Goal: Information Seeking & Learning: Find specific page/section

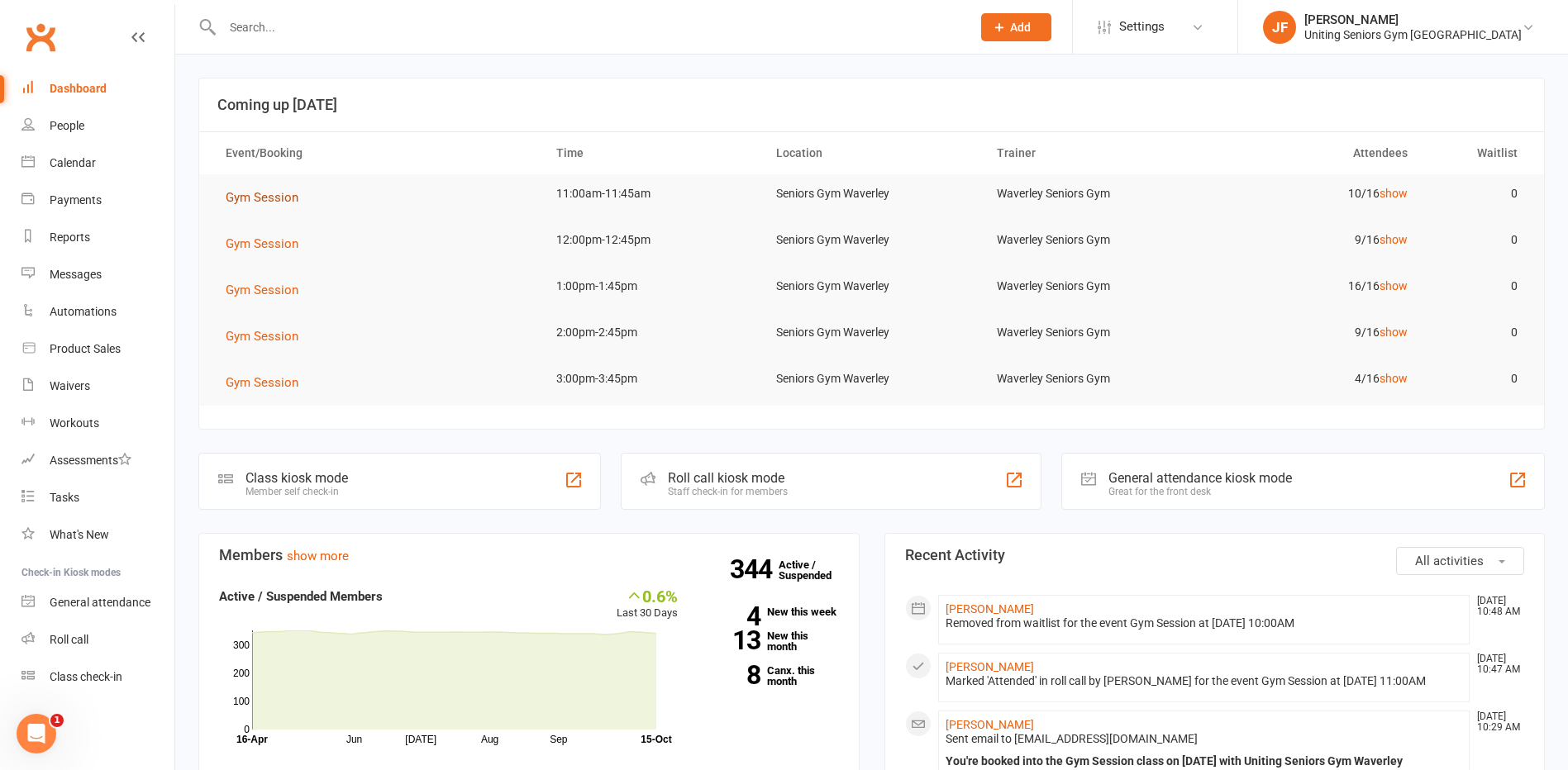
click at [276, 202] on span "Gym Session" at bounding box center [261, 197] width 73 height 15
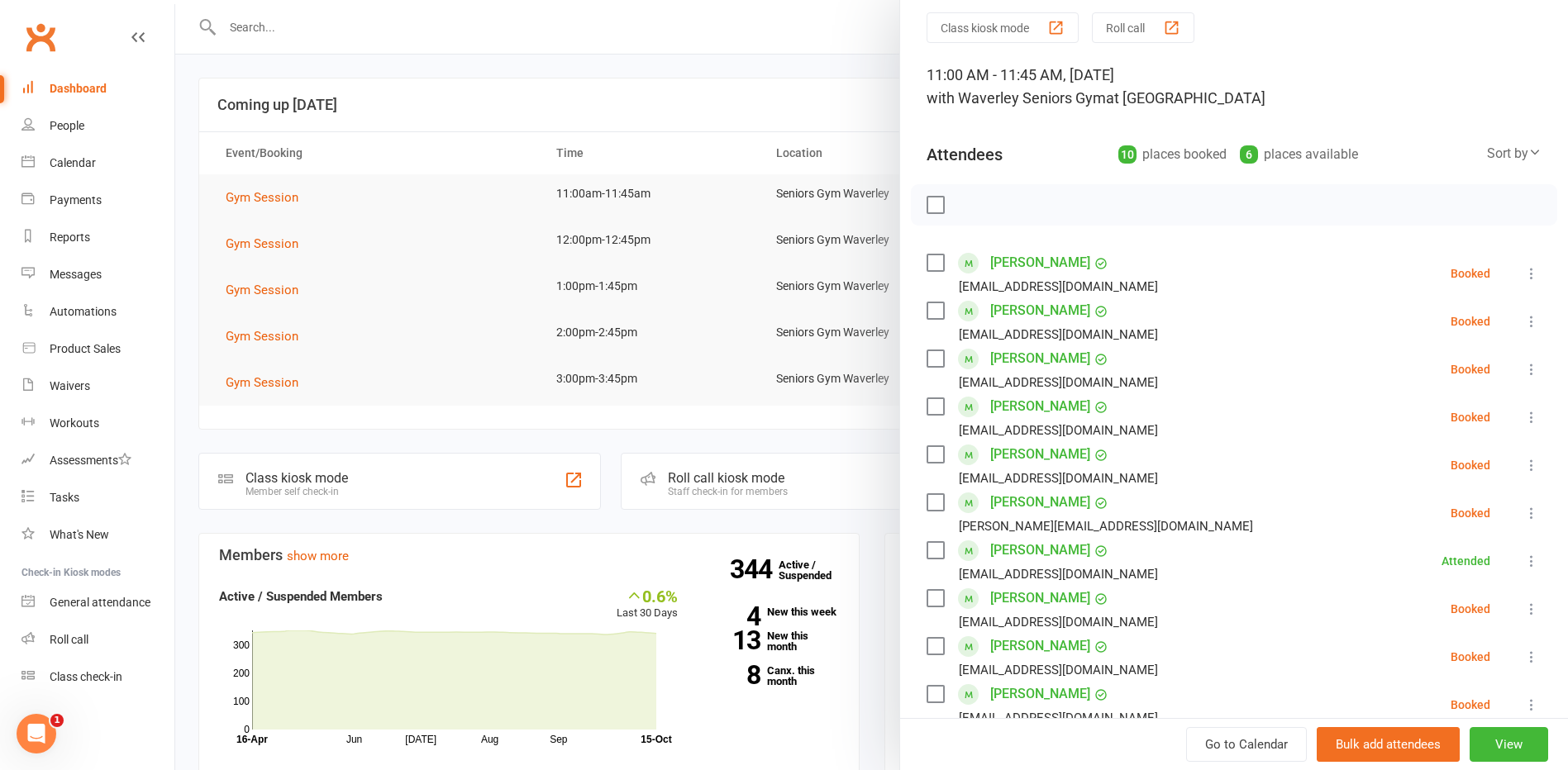
scroll to position [83, 0]
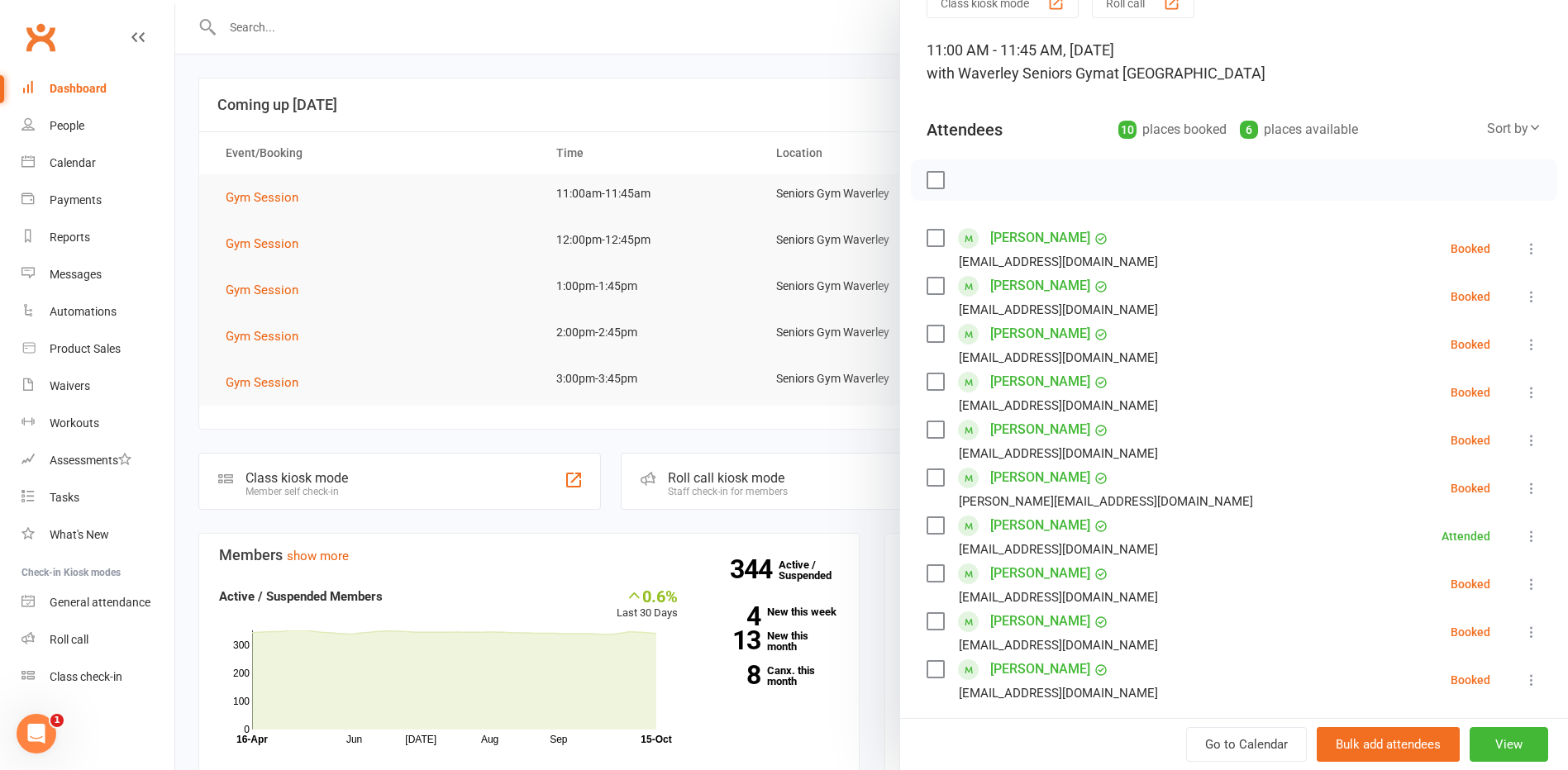
click at [720, 390] on div at bounding box center [871, 385] width 1392 height 770
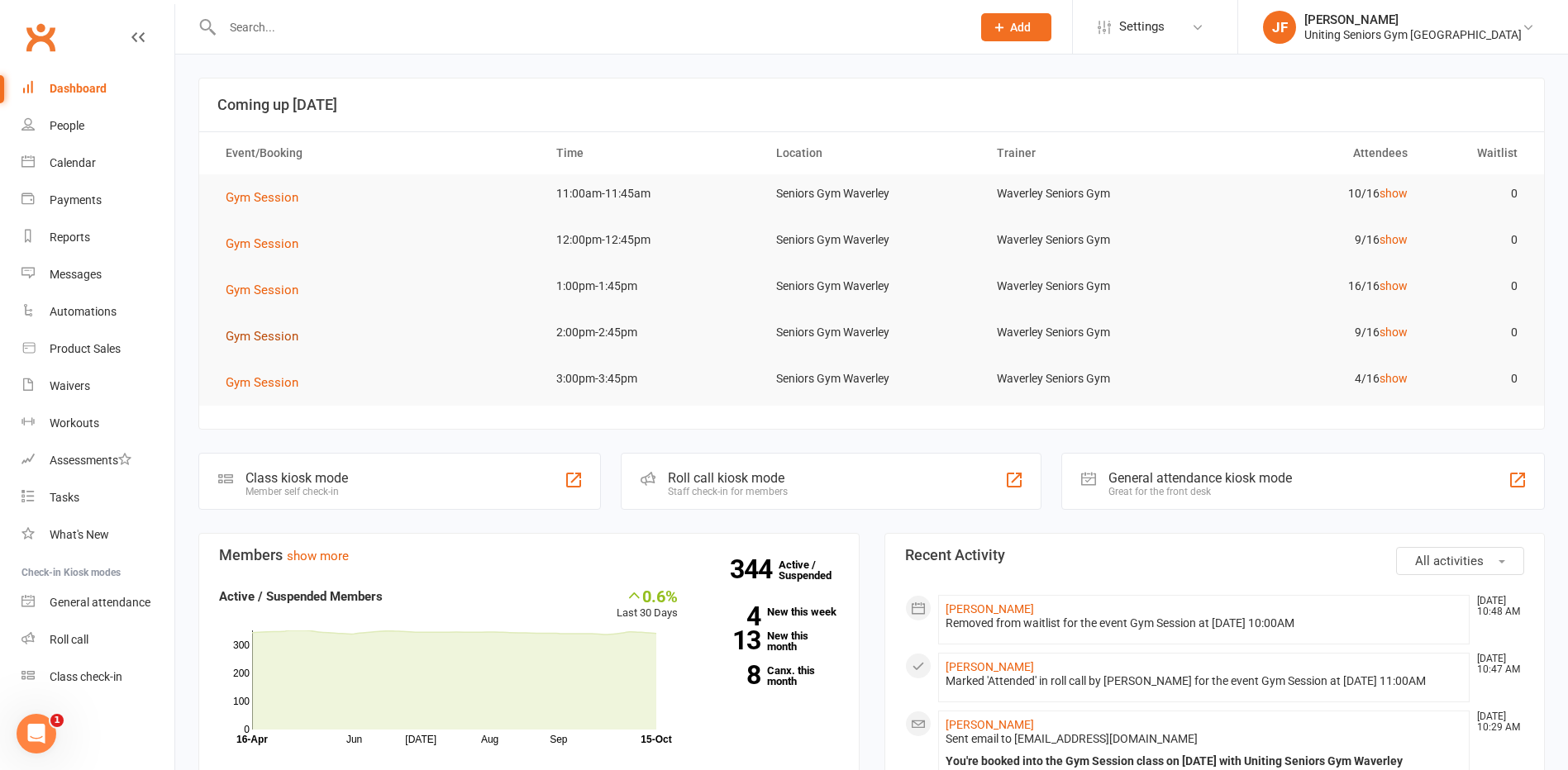
click at [264, 339] on span "Gym Session" at bounding box center [261, 336] width 73 height 15
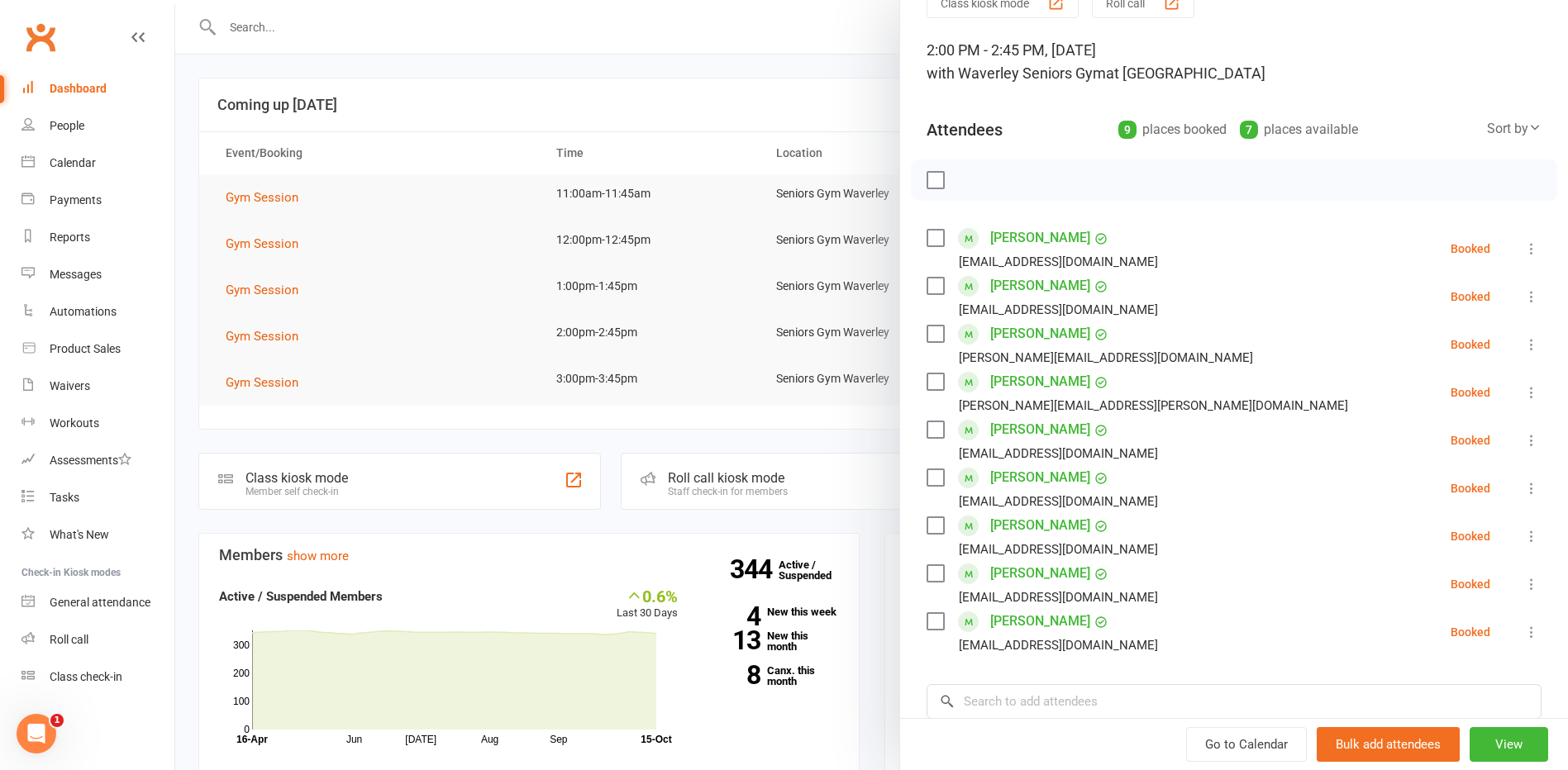
click at [860, 487] on div at bounding box center [871, 385] width 1392 height 770
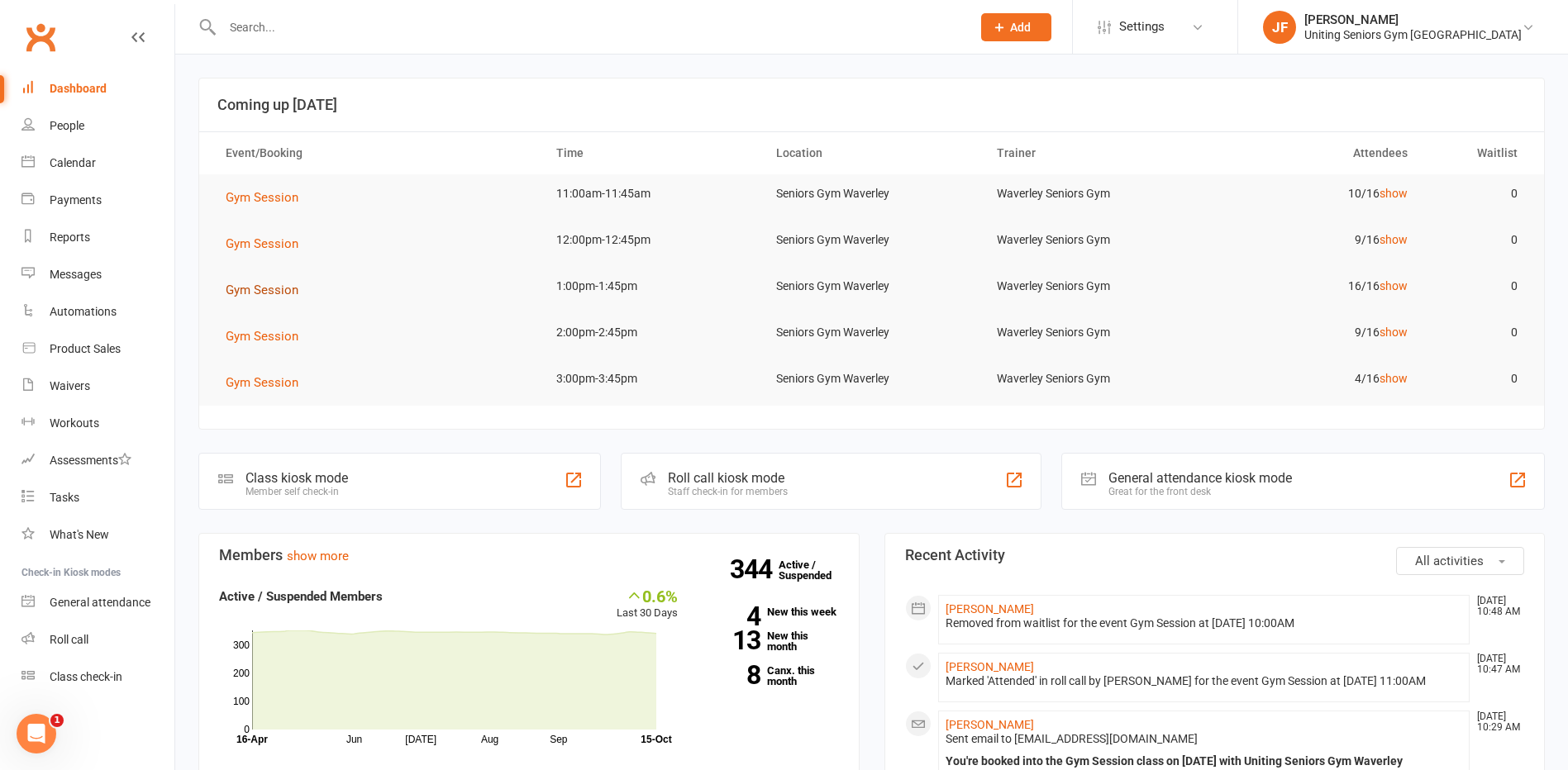
click at [247, 295] on span "Gym Session" at bounding box center [261, 290] width 73 height 15
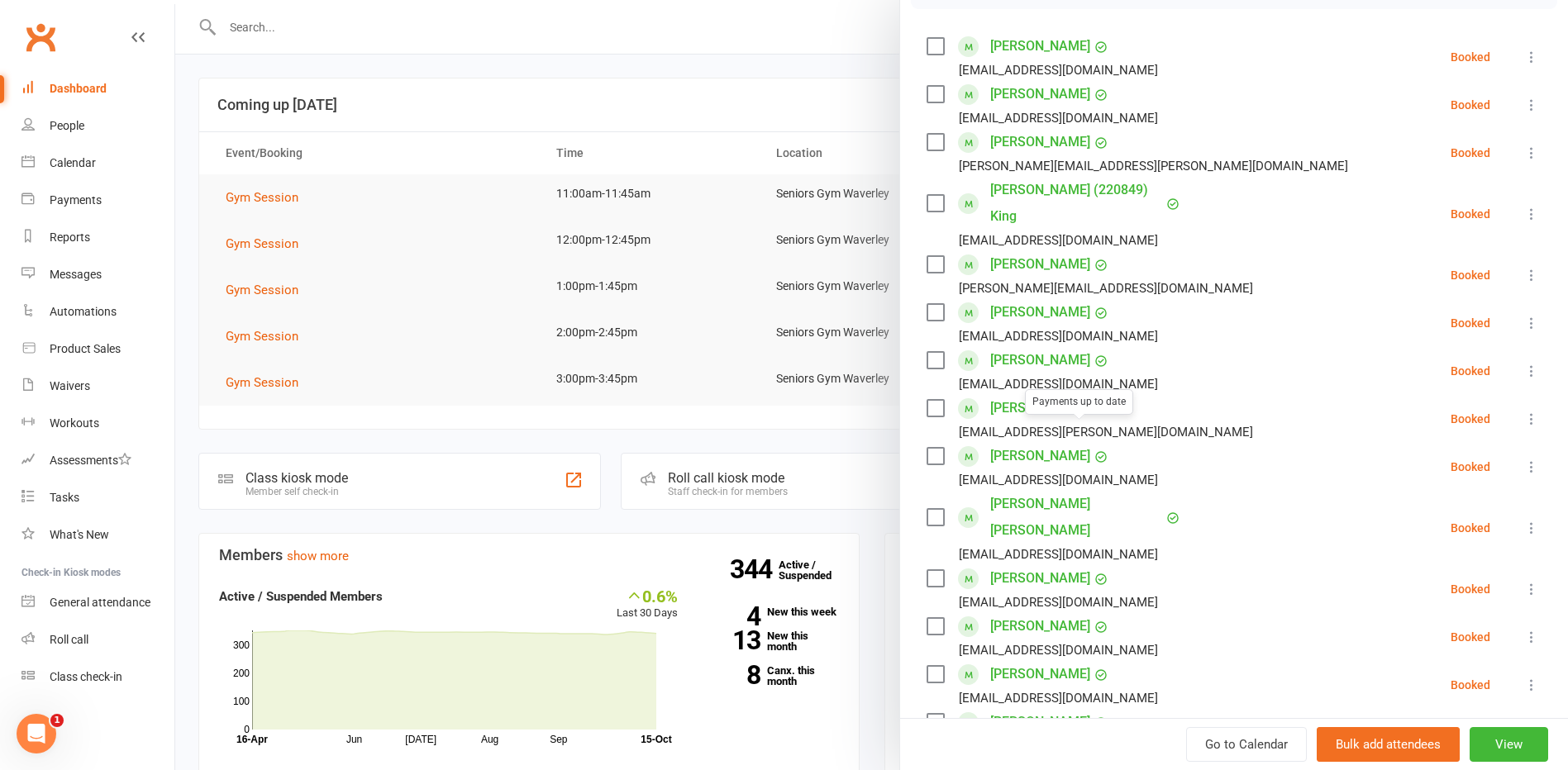
scroll to position [242, 0]
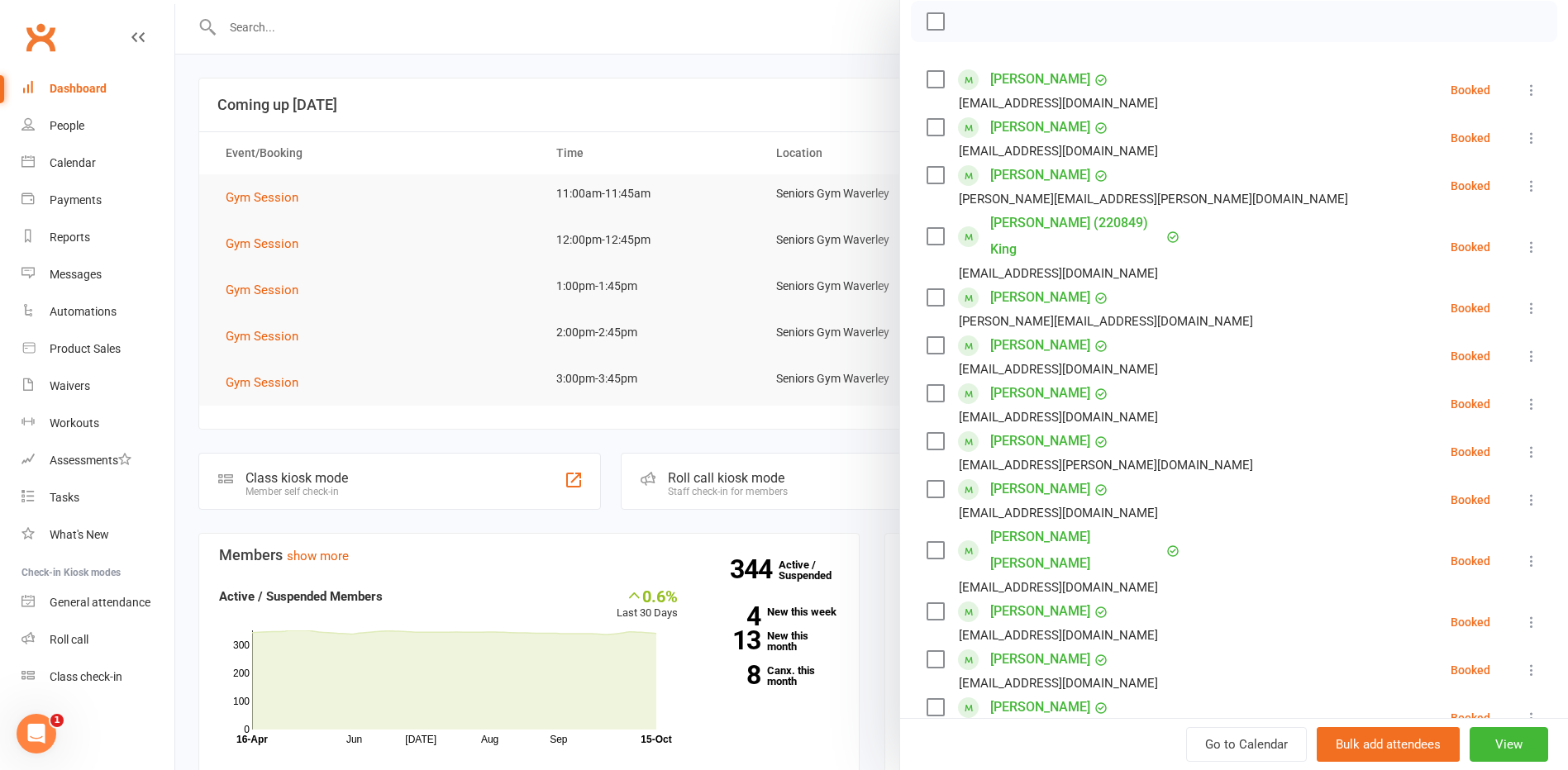
click at [704, 378] on div at bounding box center [871, 385] width 1392 height 770
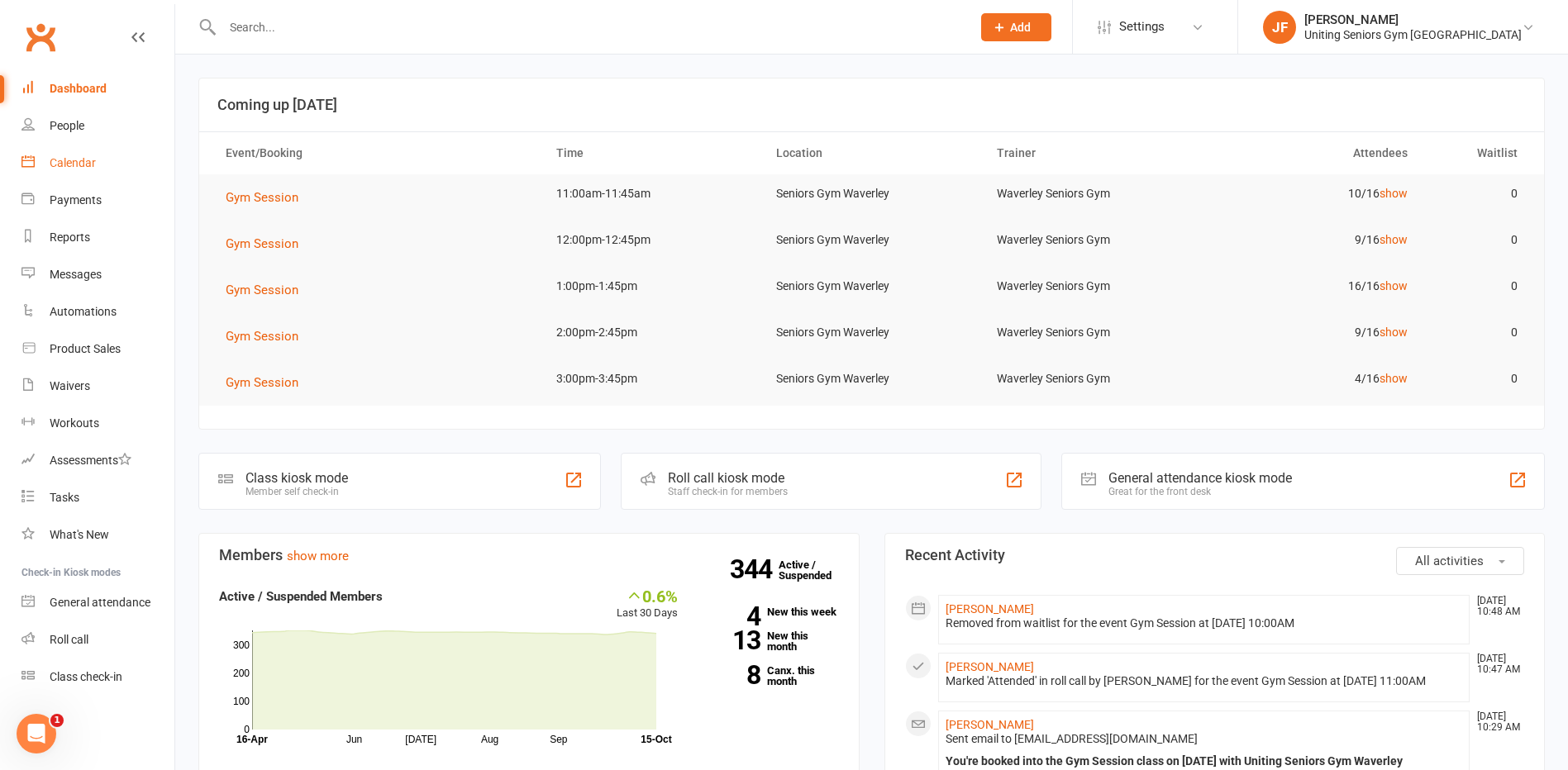
click at [57, 174] on link "Calendar" at bounding box center [98, 162] width 153 height 37
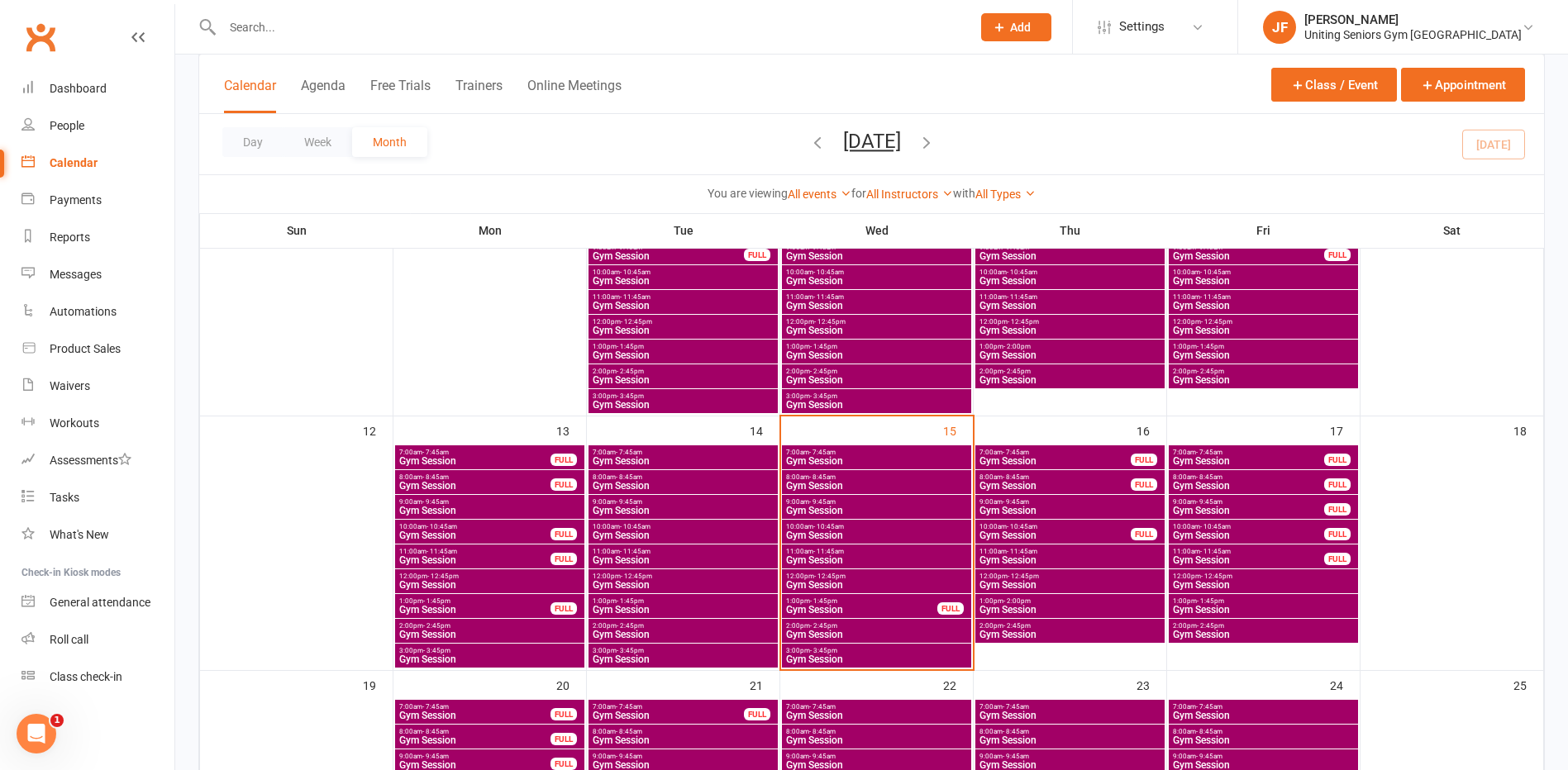
scroll to position [413, 0]
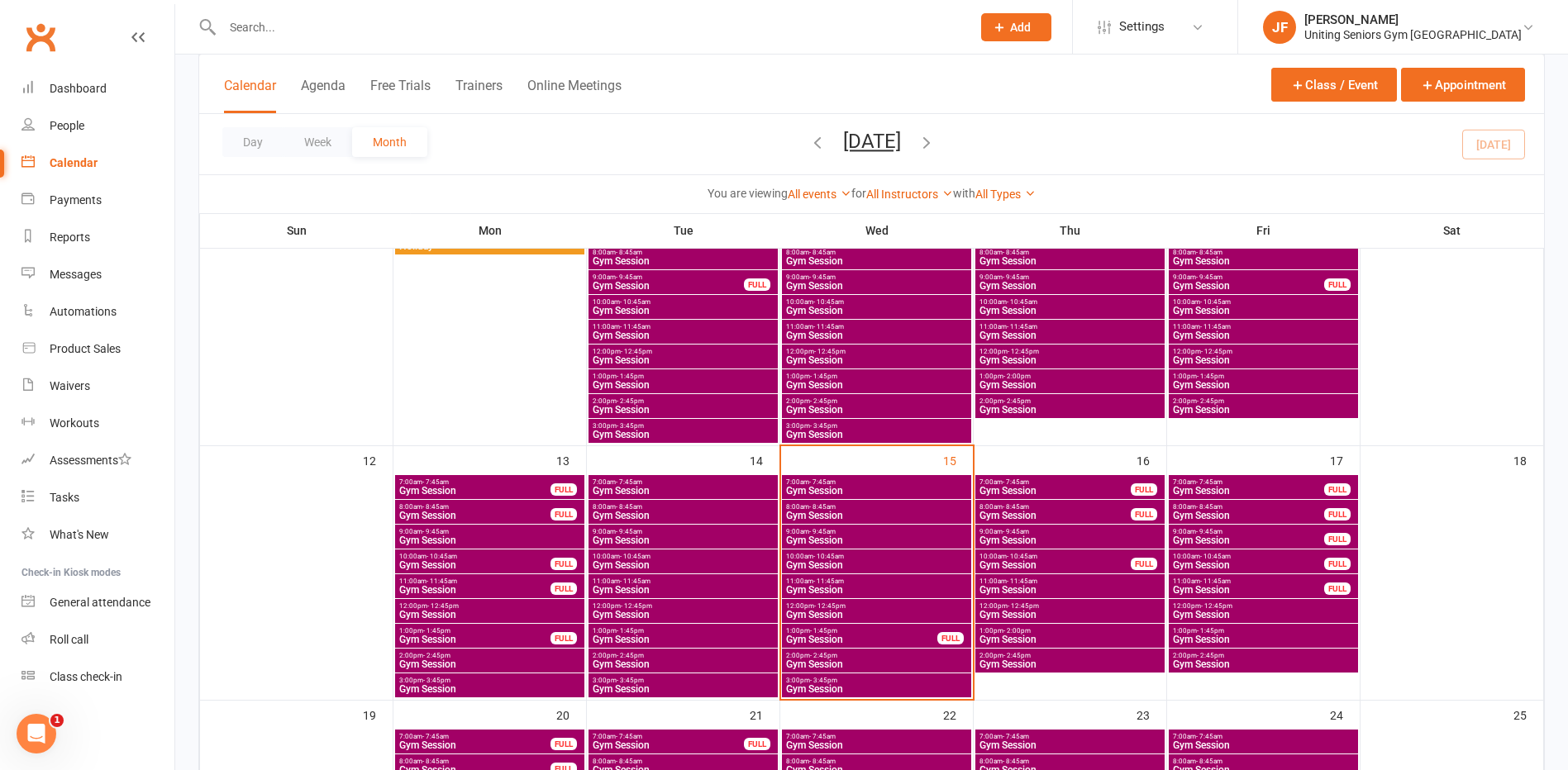
click at [853, 376] on span "1:00pm - 1:45pm" at bounding box center [877, 377] width 183 height 8
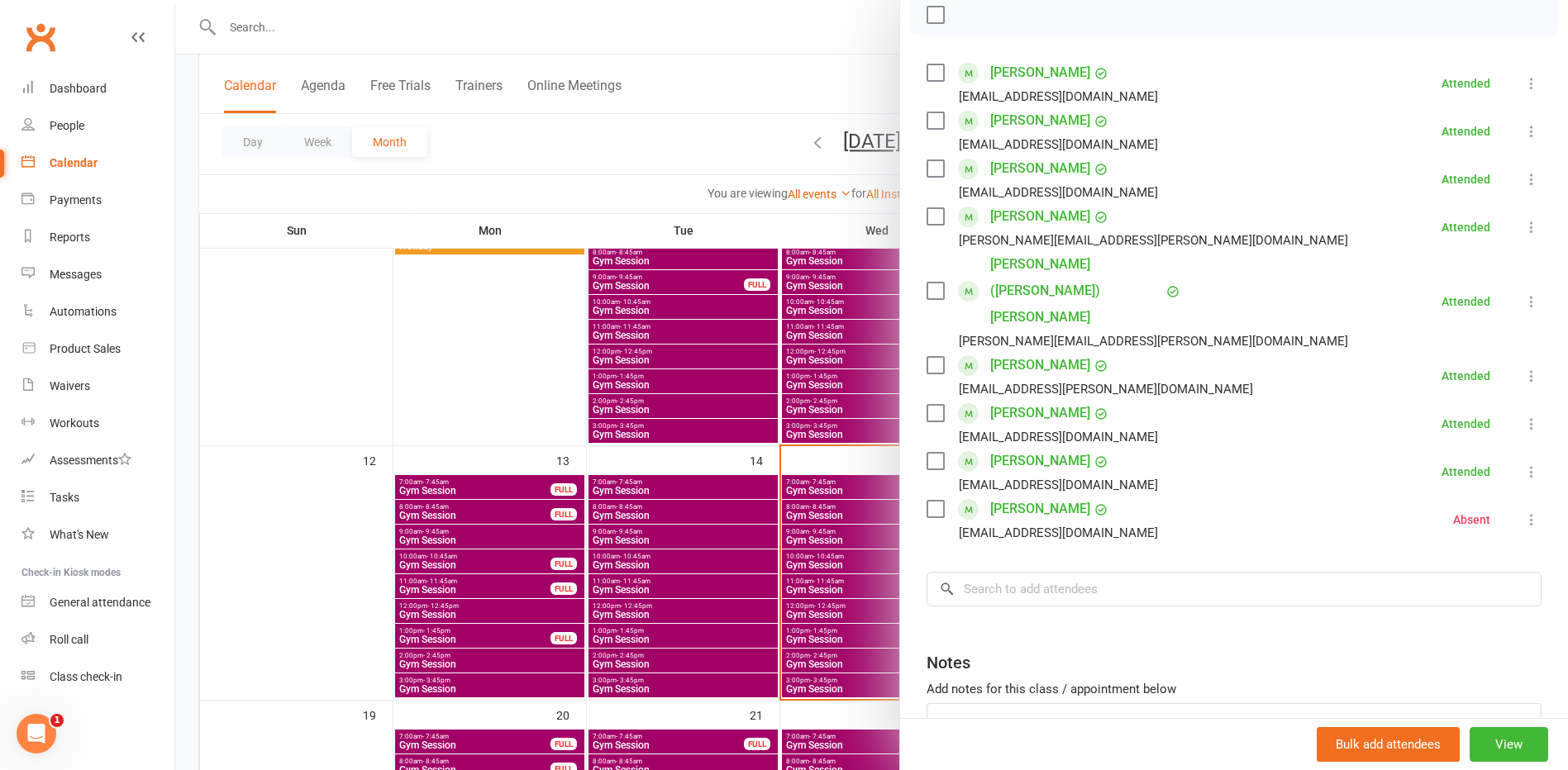
scroll to position [165, 0]
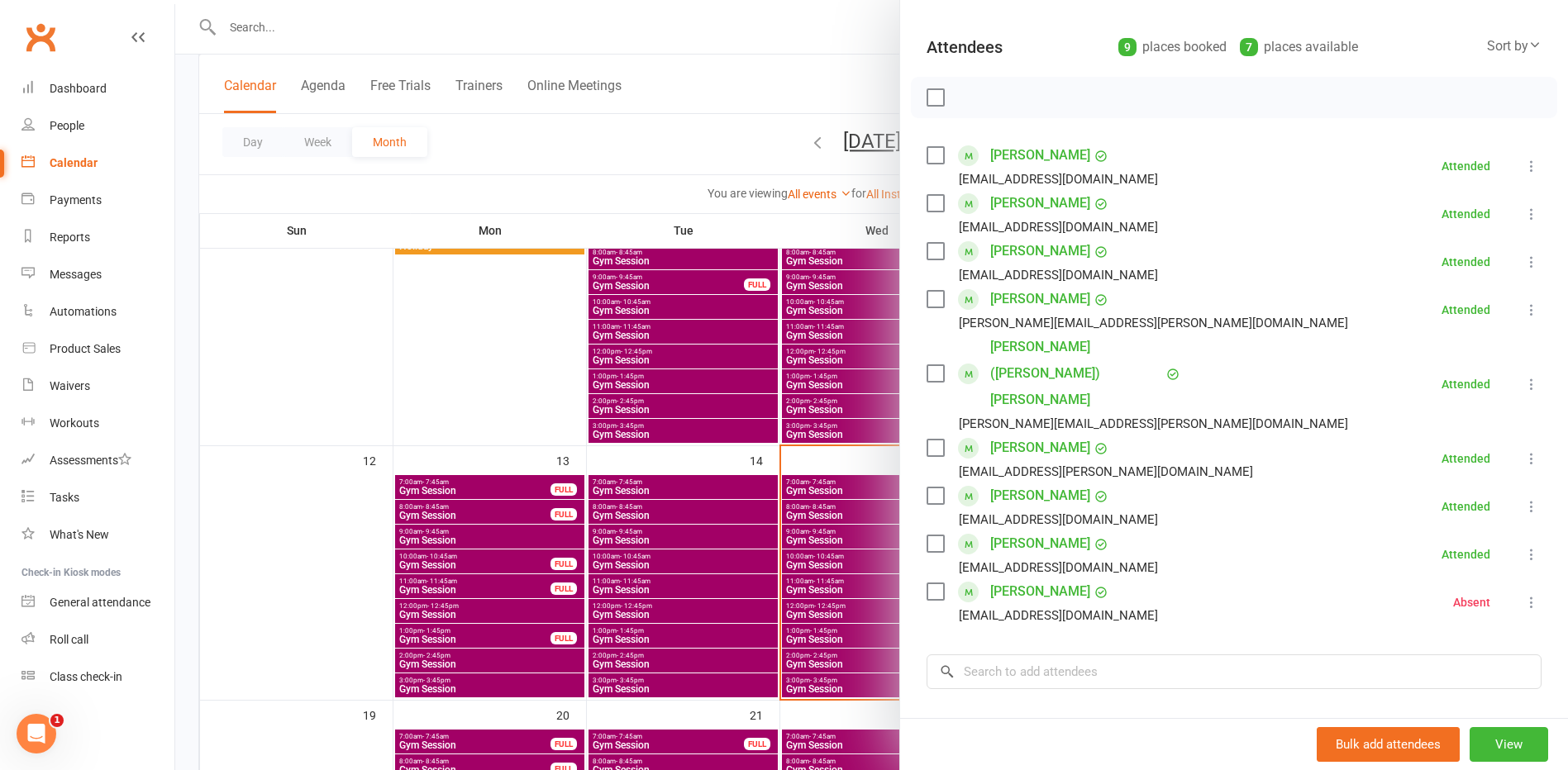
click at [749, 460] on div at bounding box center [871, 385] width 1392 height 770
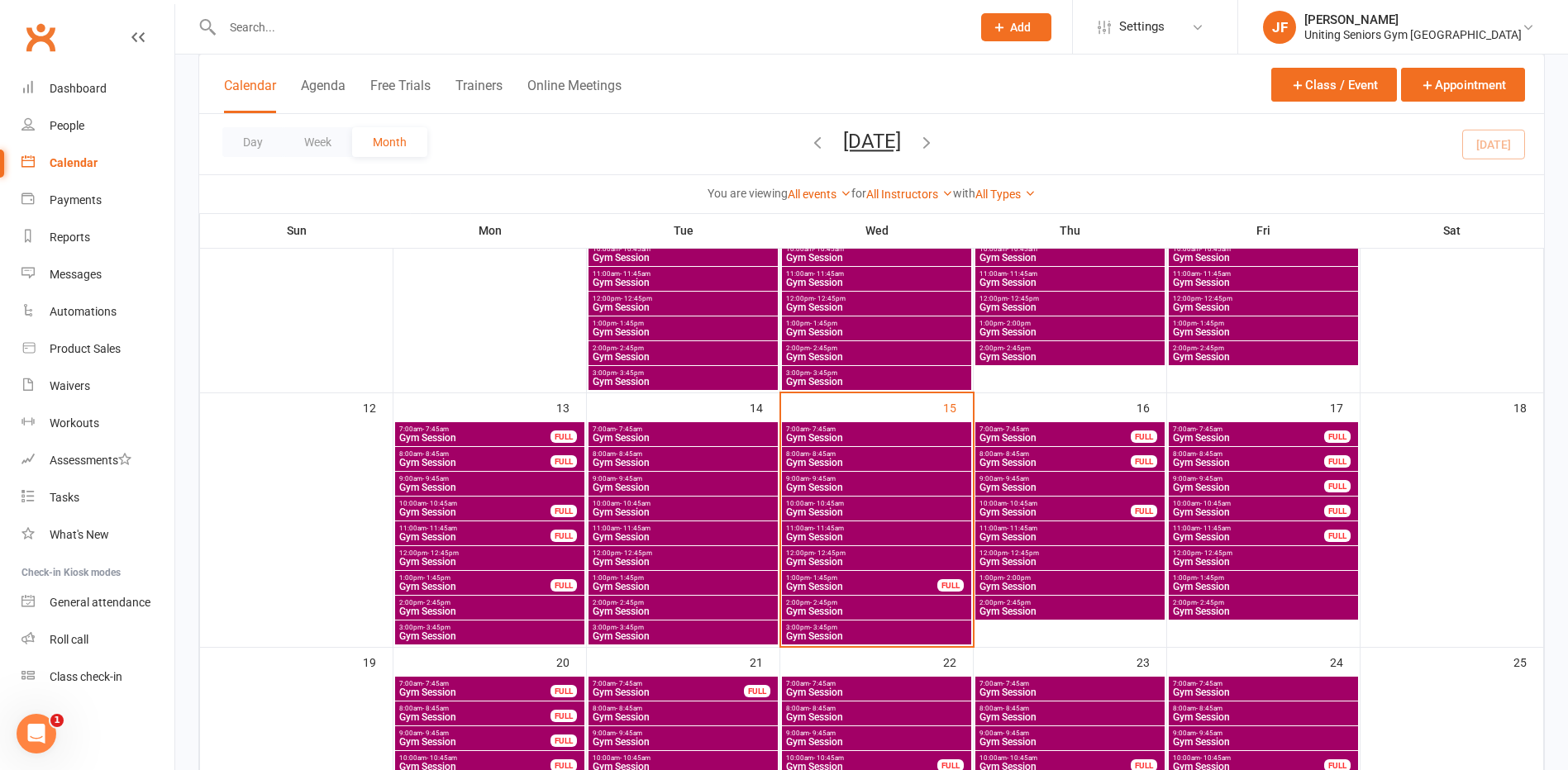
scroll to position [495, 0]
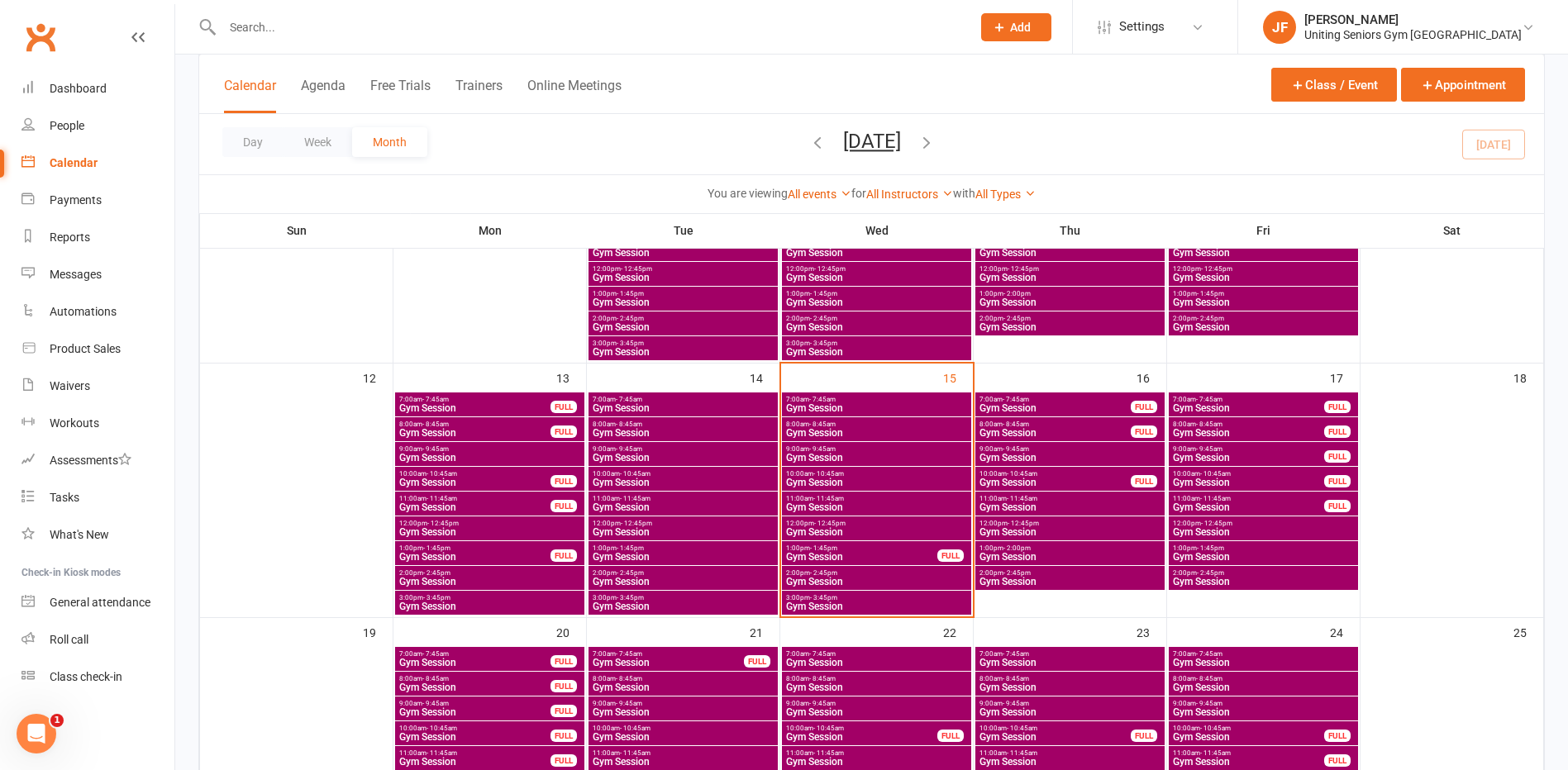
click at [858, 552] on span "Gym Session" at bounding box center [862, 557] width 153 height 10
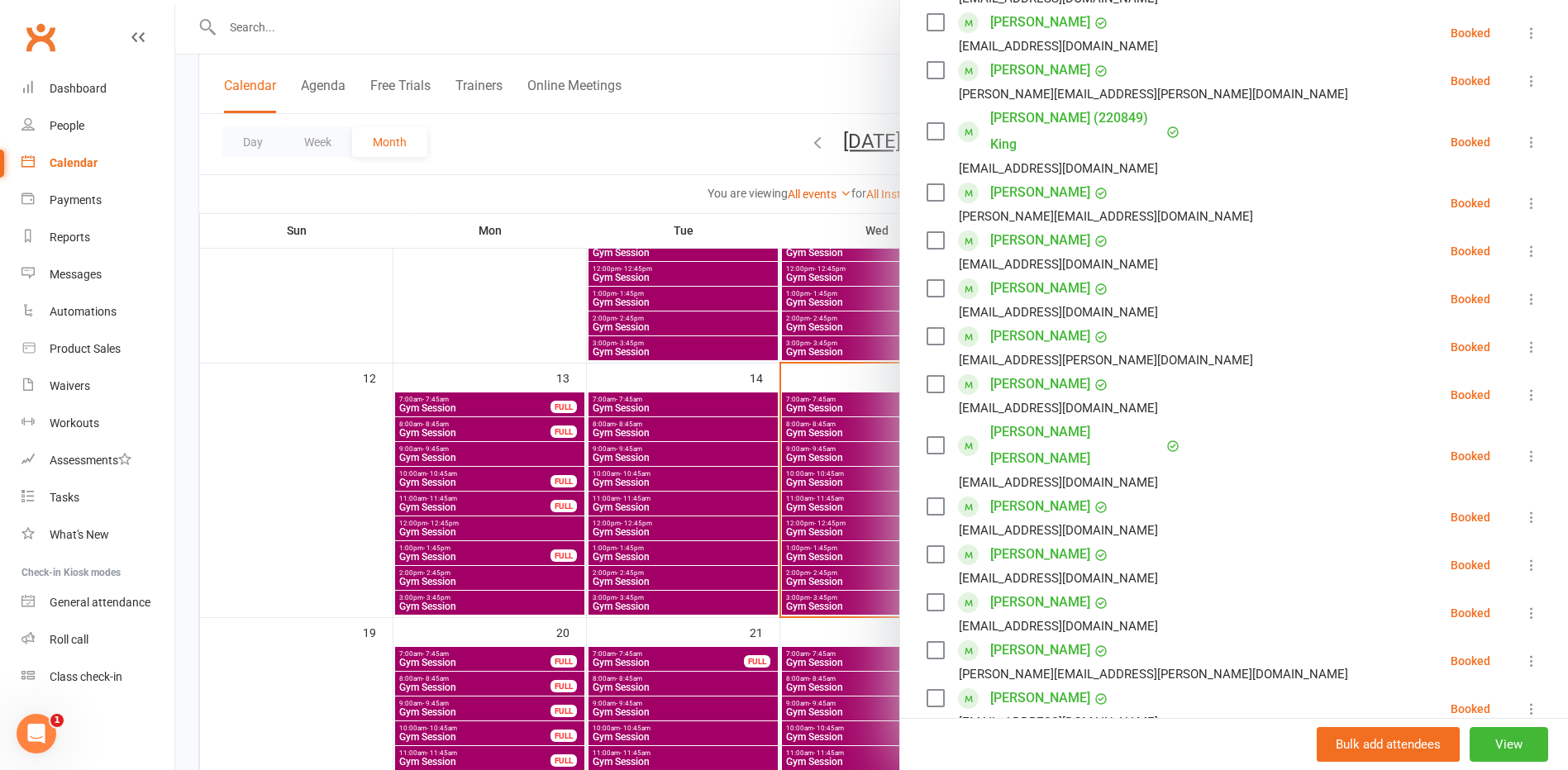
scroll to position [330, 0]
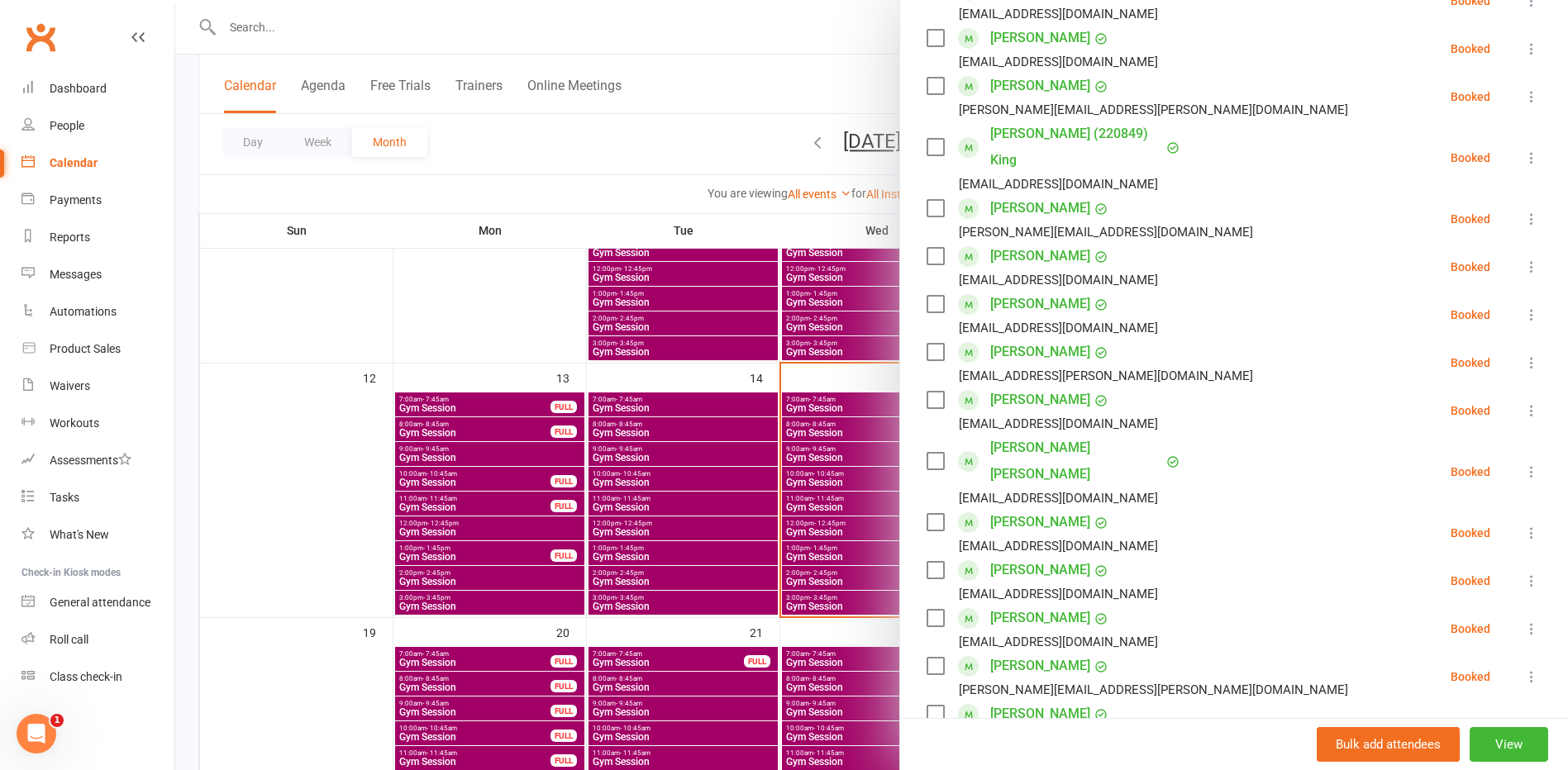
click at [661, 510] on div at bounding box center [871, 385] width 1392 height 770
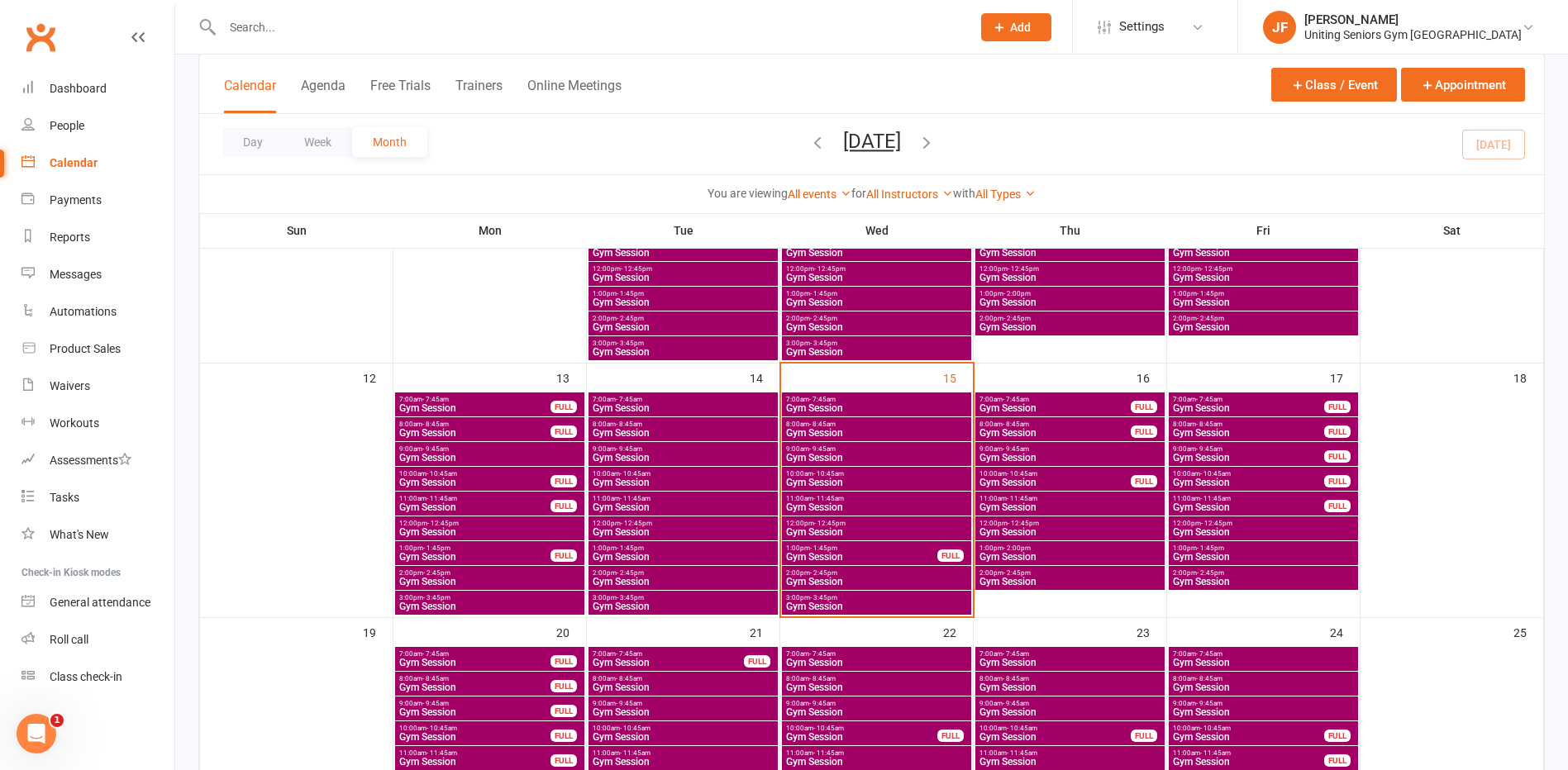
scroll to position [661, 0]
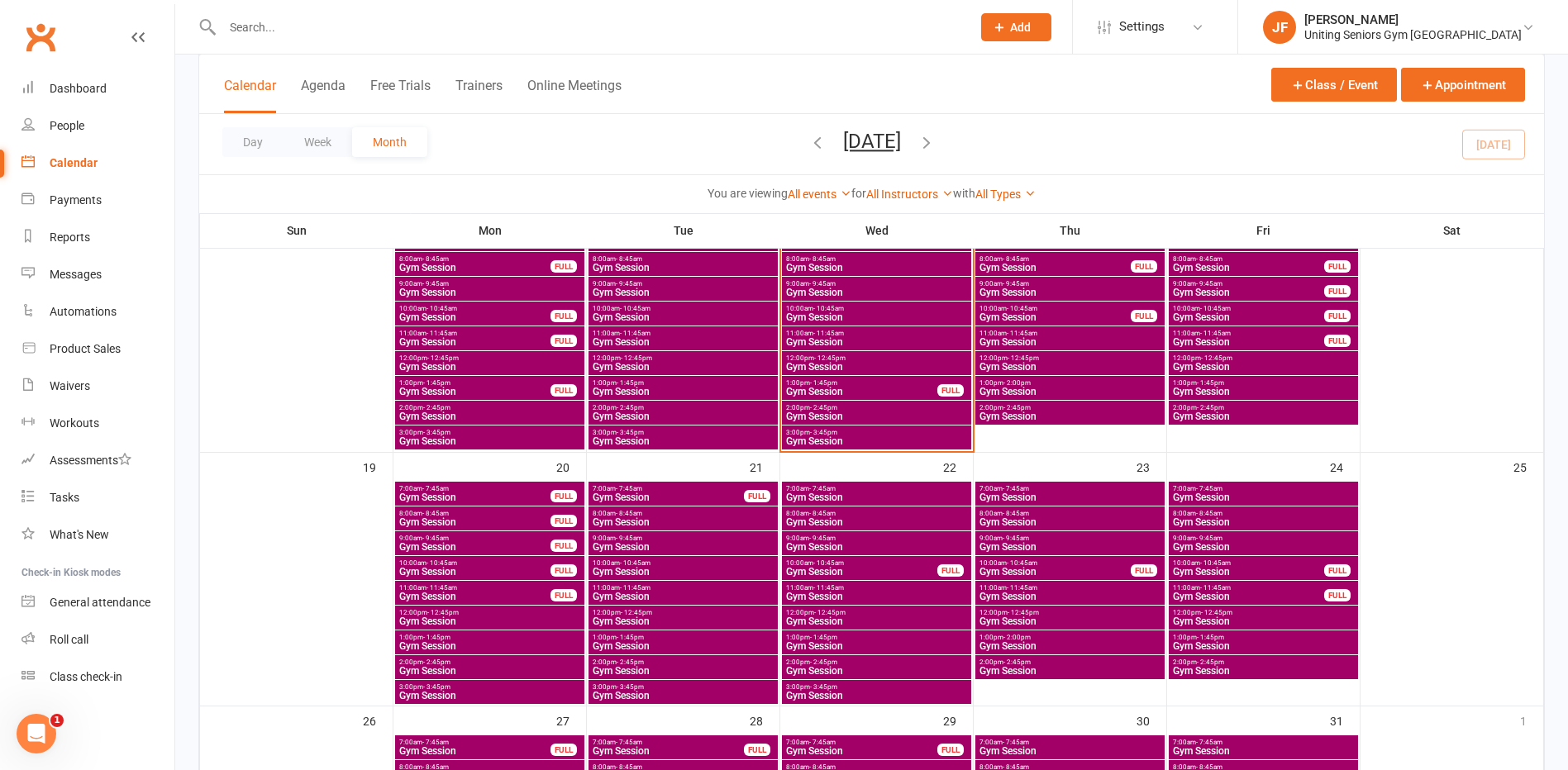
click at [851, 639] on span "1:00pm - 1:45pm" at bounding box center [877, 638] width 183 height 8
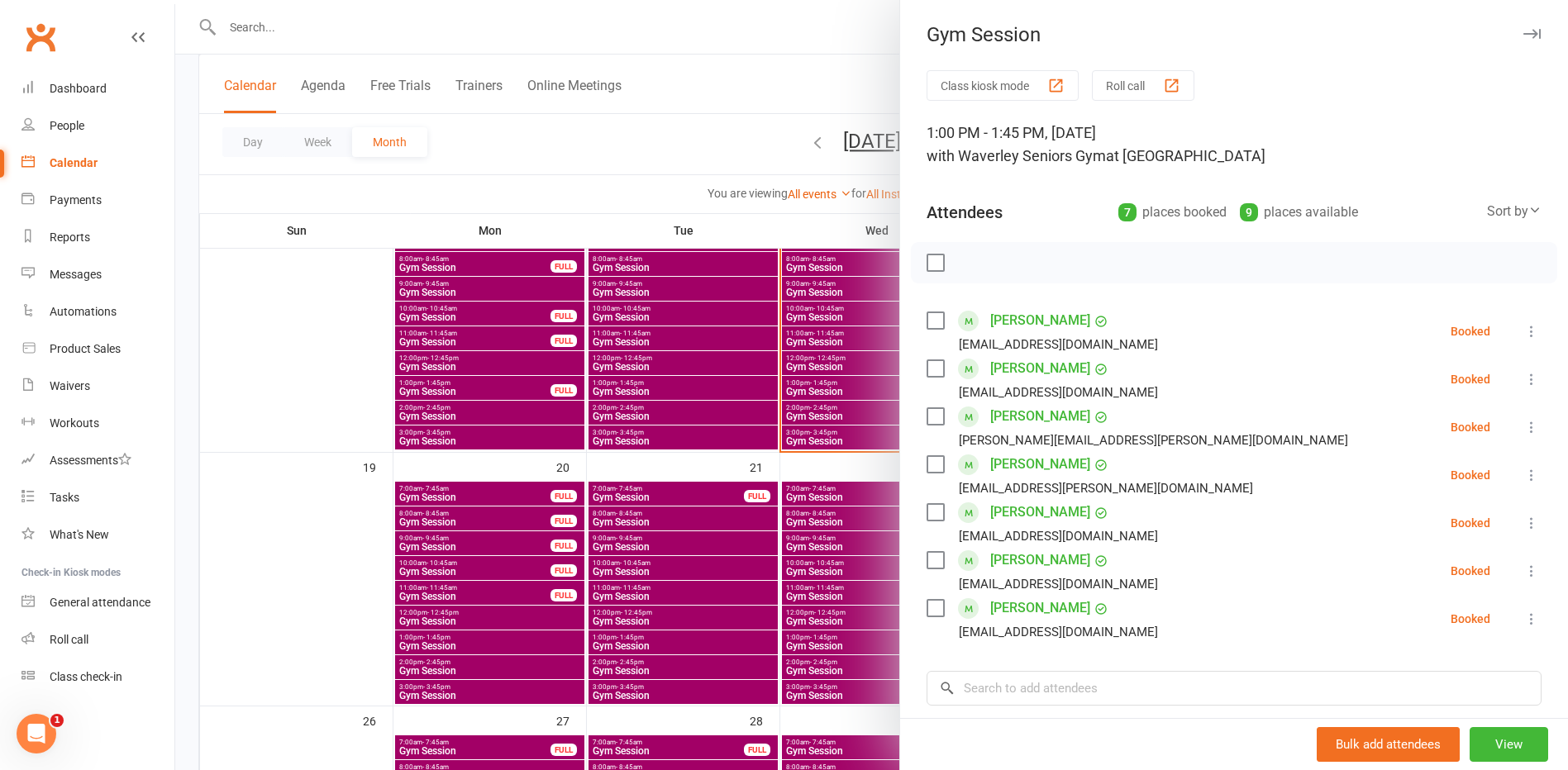
click at [714, 462] on div at bounding box center [871, 385] width 1392 height 770
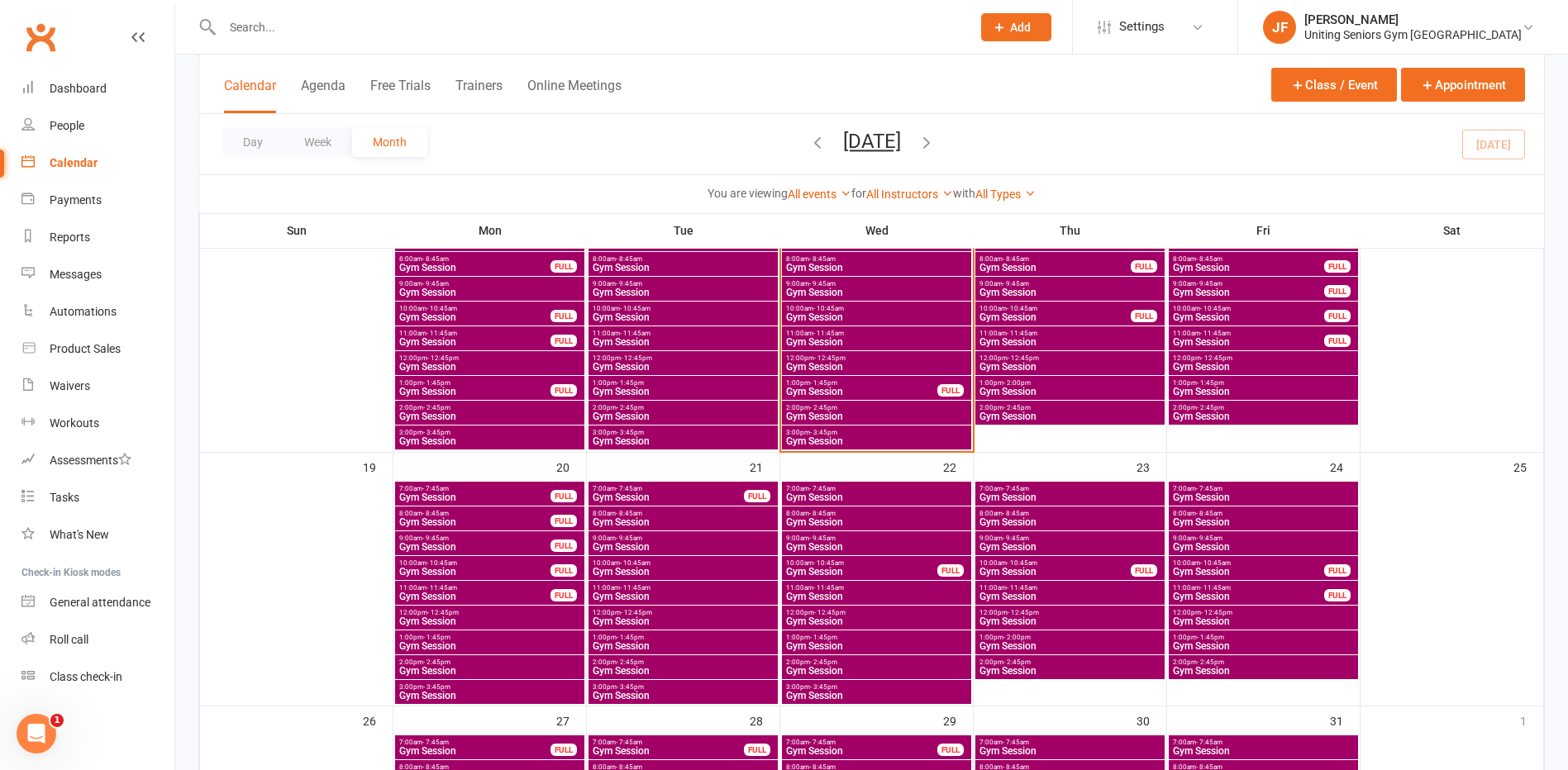
click at [863, 436] on span "Gym Session" at bounding box center [877, 441] width 183 height 10
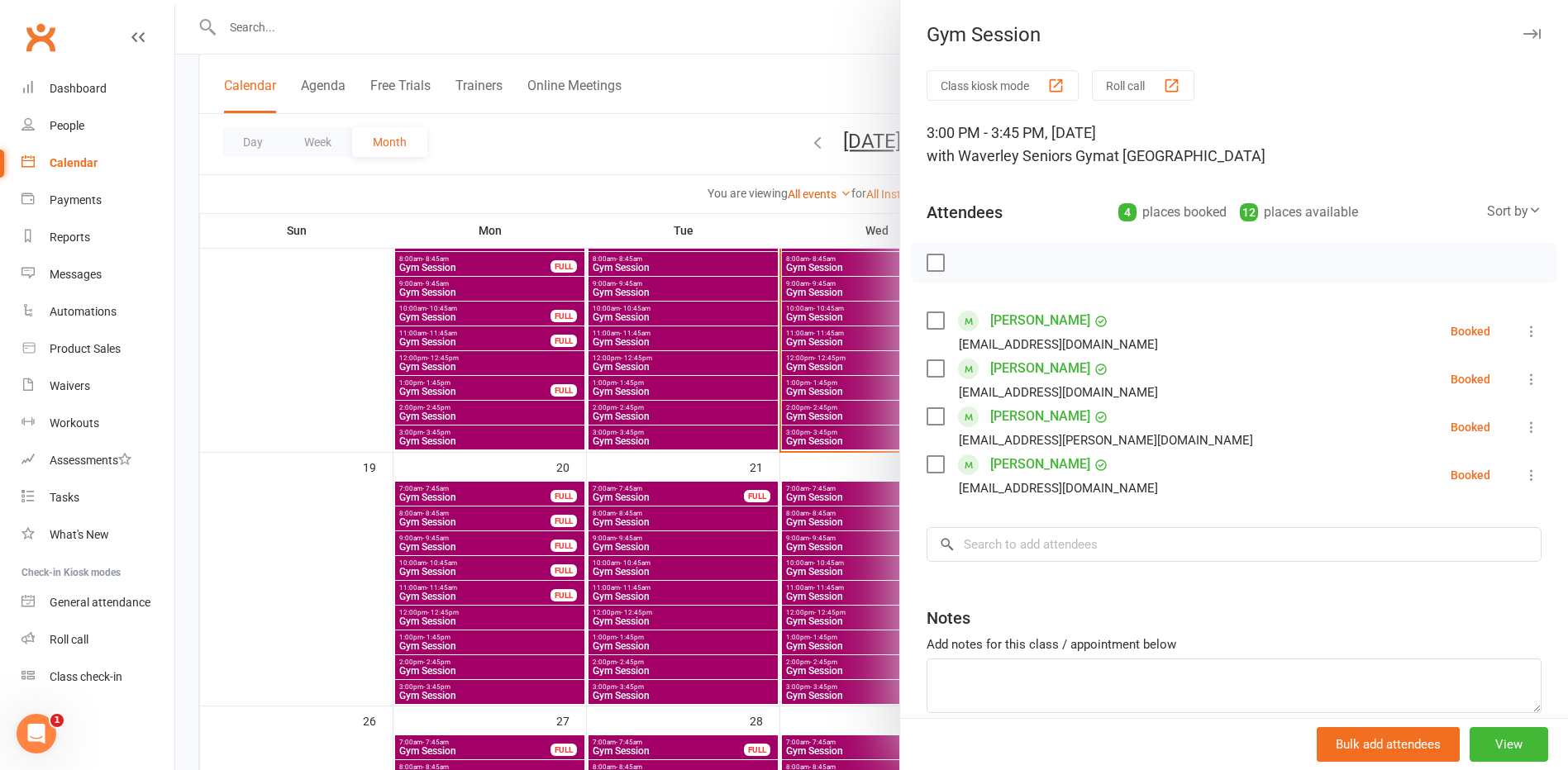
click at [835, 421] on div at bounding box center [871, 385] width 1392 height 770
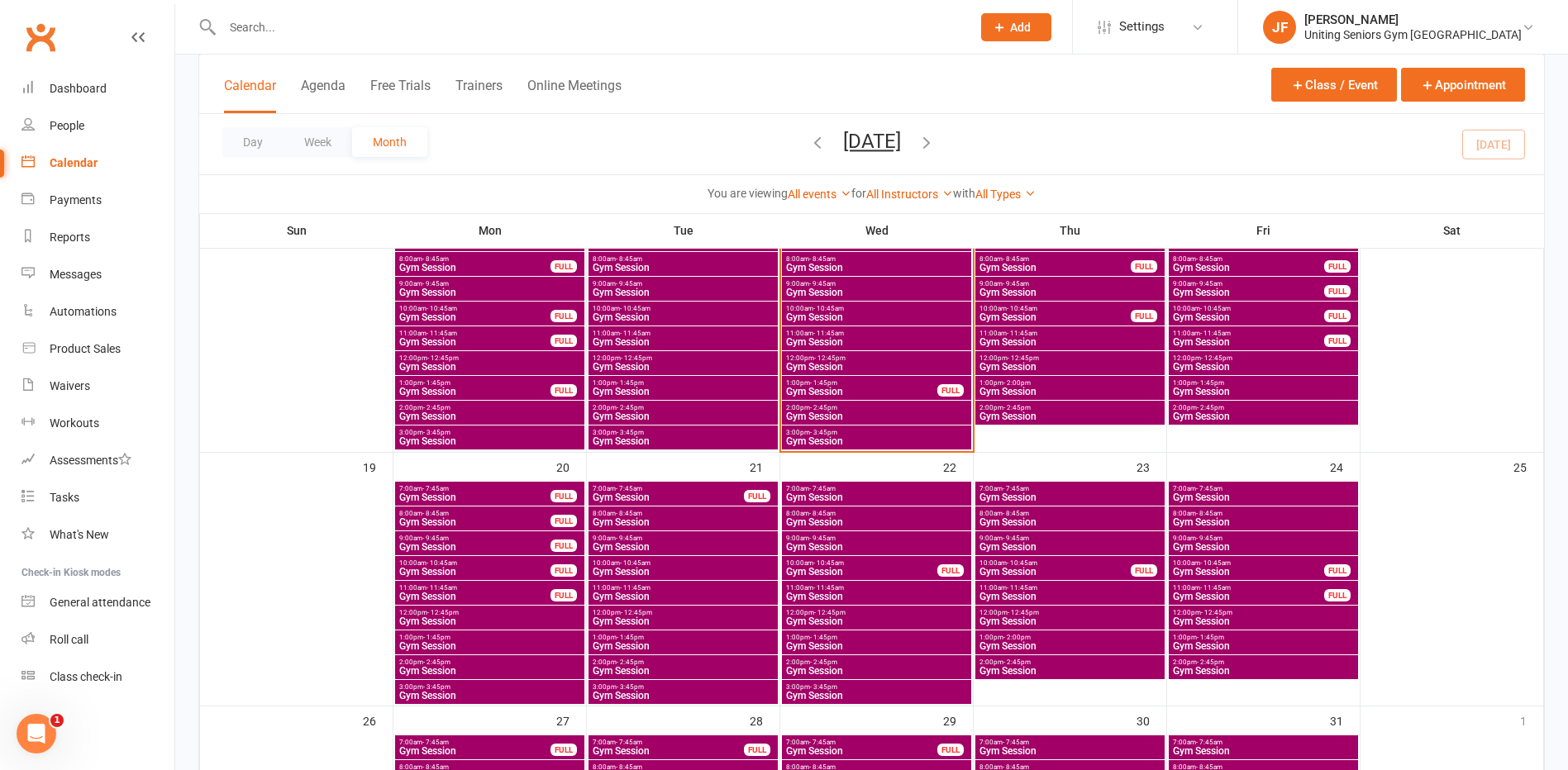
click at [847, 414] on span "Gym Session" at bounding box center [877, 416] width 183 height 10
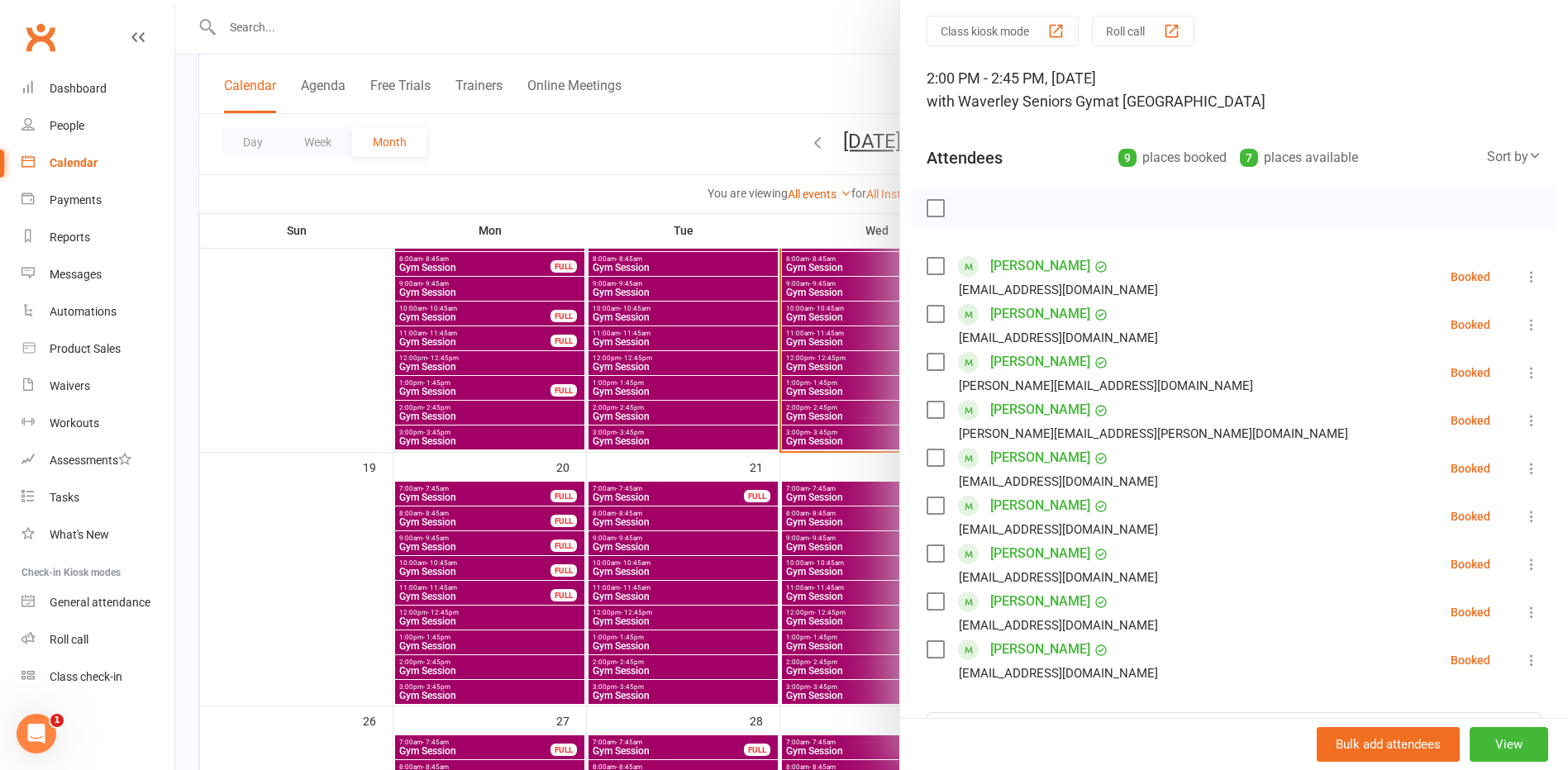
scroll to position [83, 0]
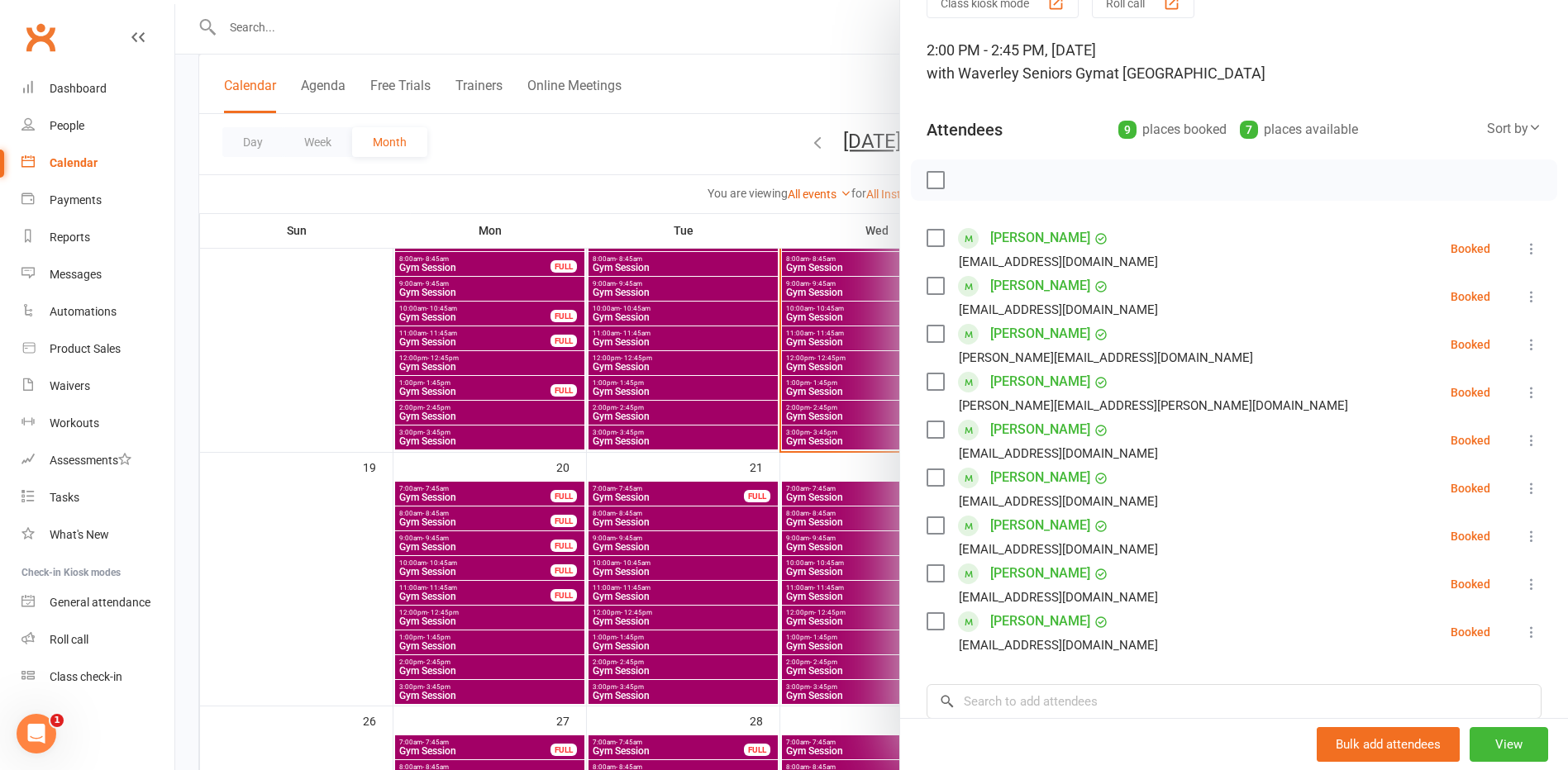
click at [854, 370] on div at bounding box center [871, 385] width 1392 height 770
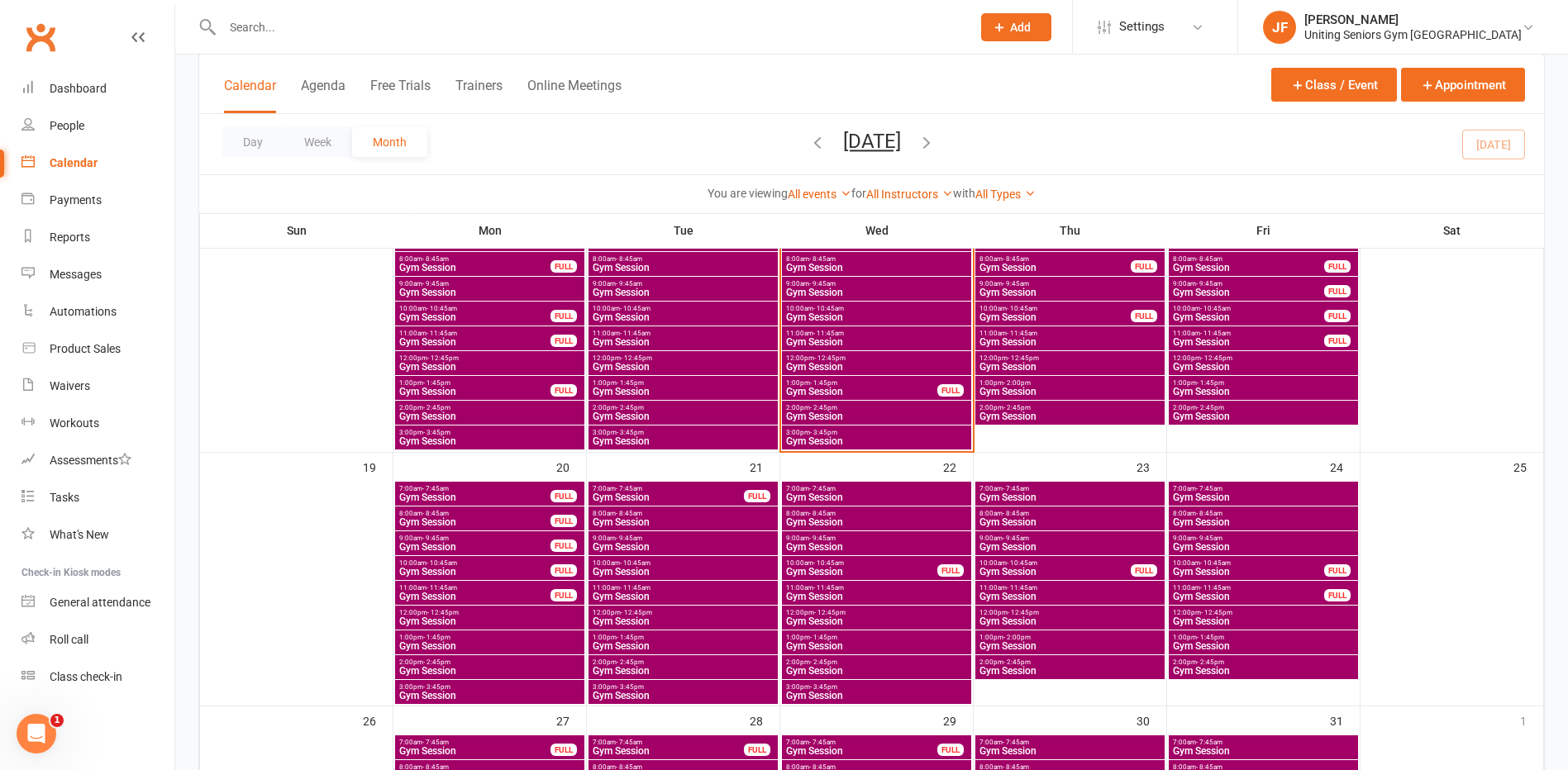
click at [854, 357] on span "12:00pm - 12:45pm" at bounding box center [877, 359] width 183 height 8
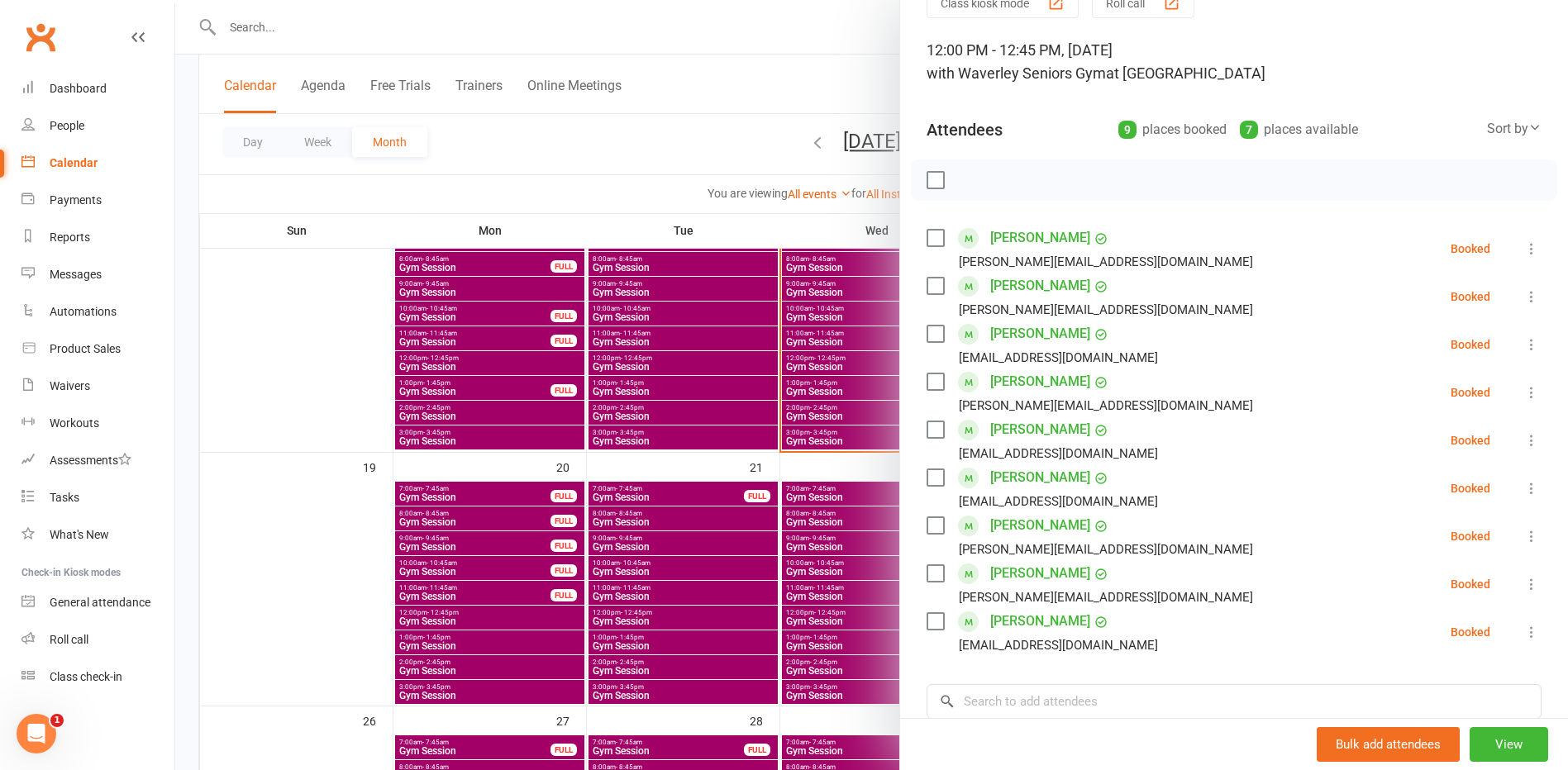
click at [814, 366] on div at bounding box center [871, 385] width 1392 height 770
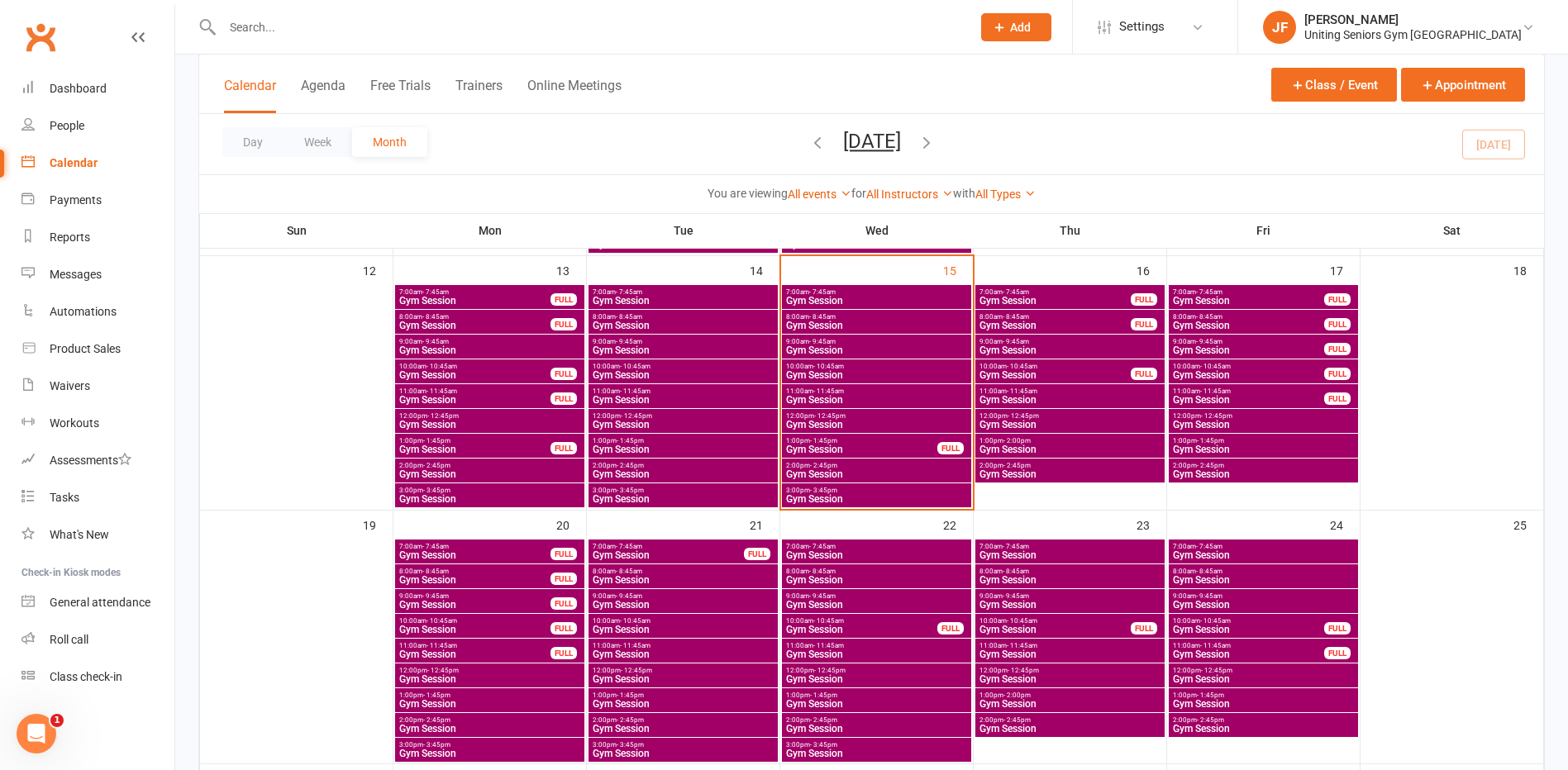
scroll to position [575, 0]
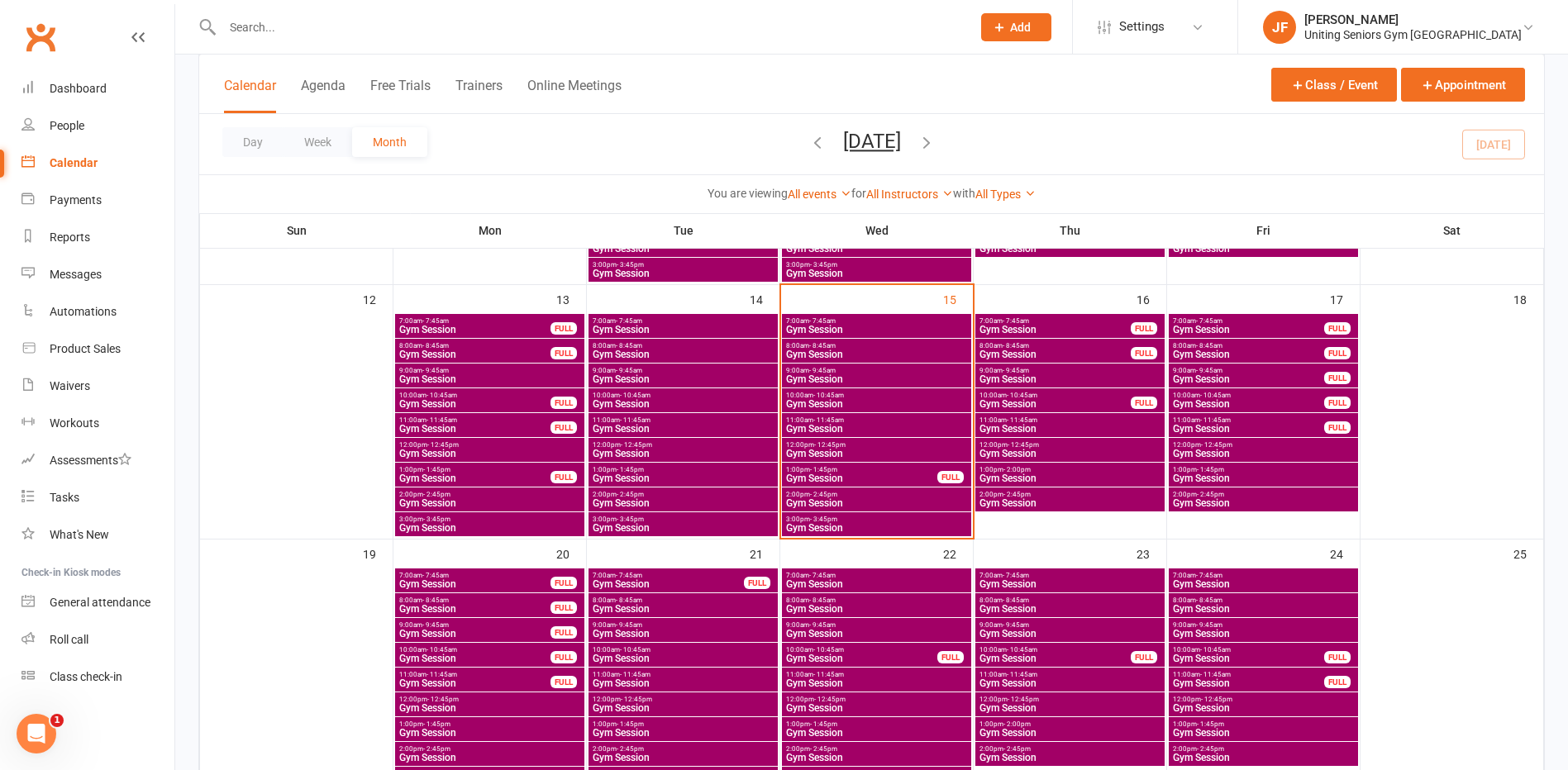
click at [336, 30] on input "text" at bounding box center [588, 27] width 742 height 24
type input "d"
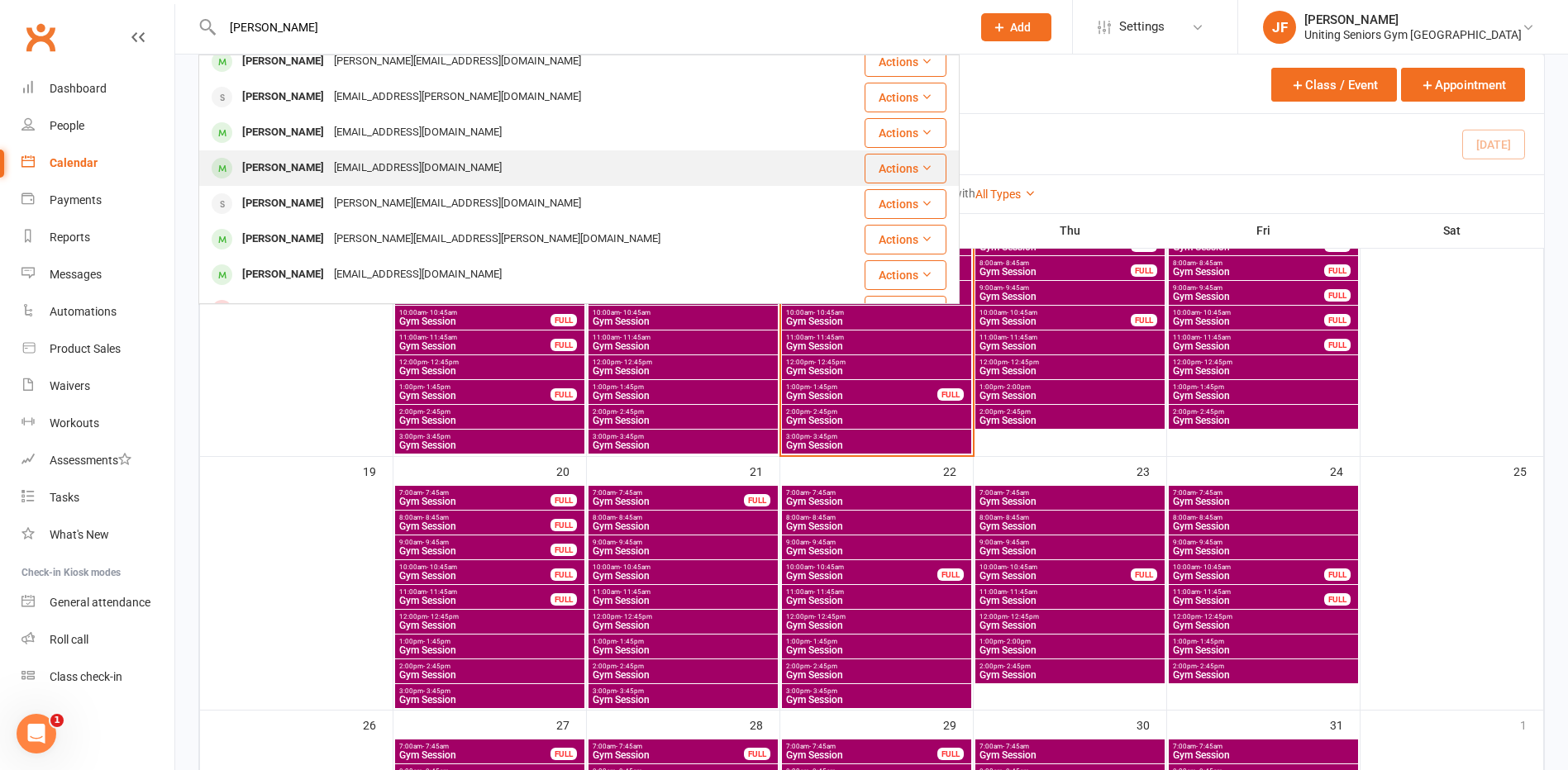
scroll to position [0, 0]
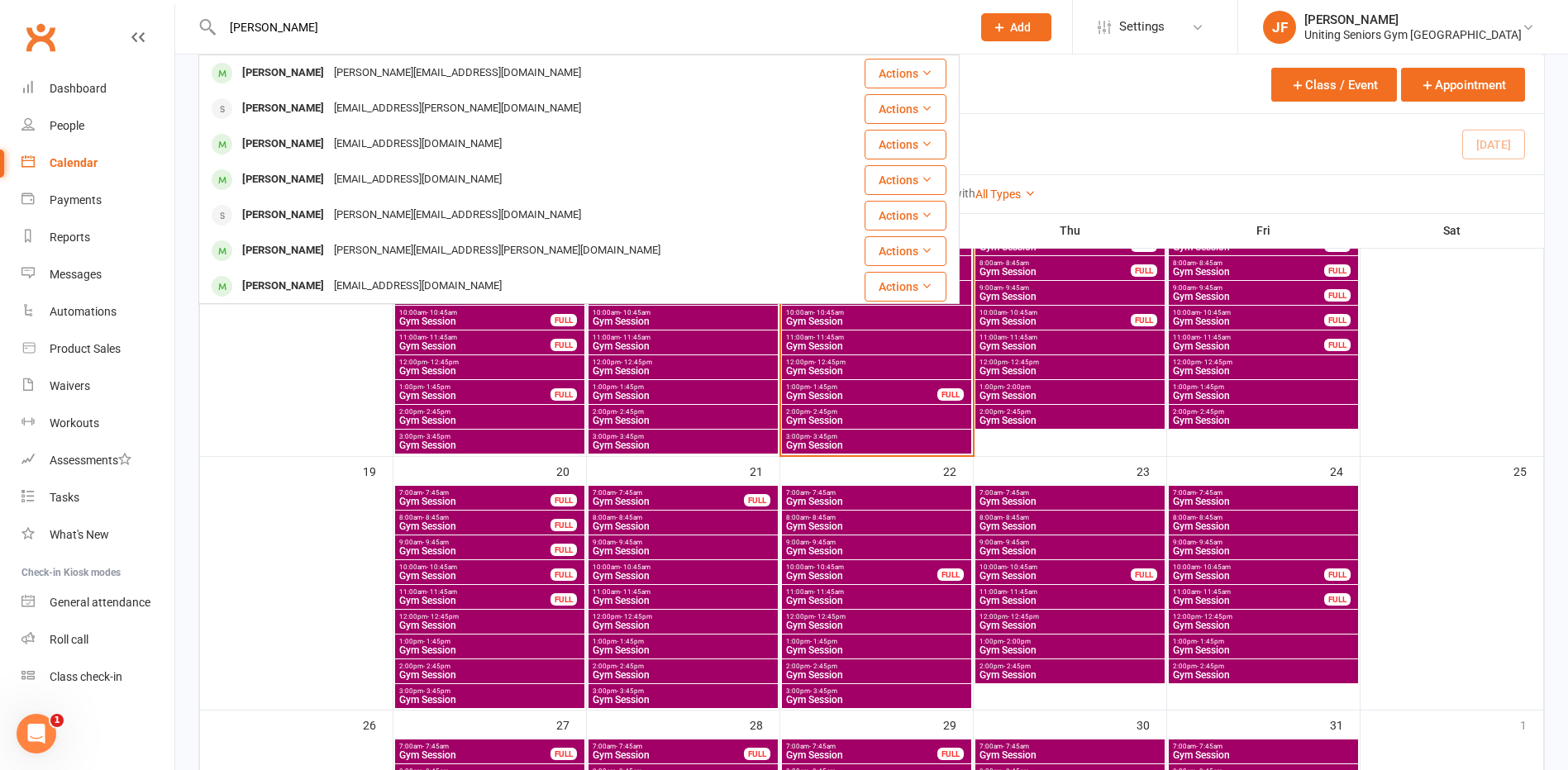
click at [436, 25] on input "[PERSON_NAME]" at bounding box center [588, 27] width 742 height 24
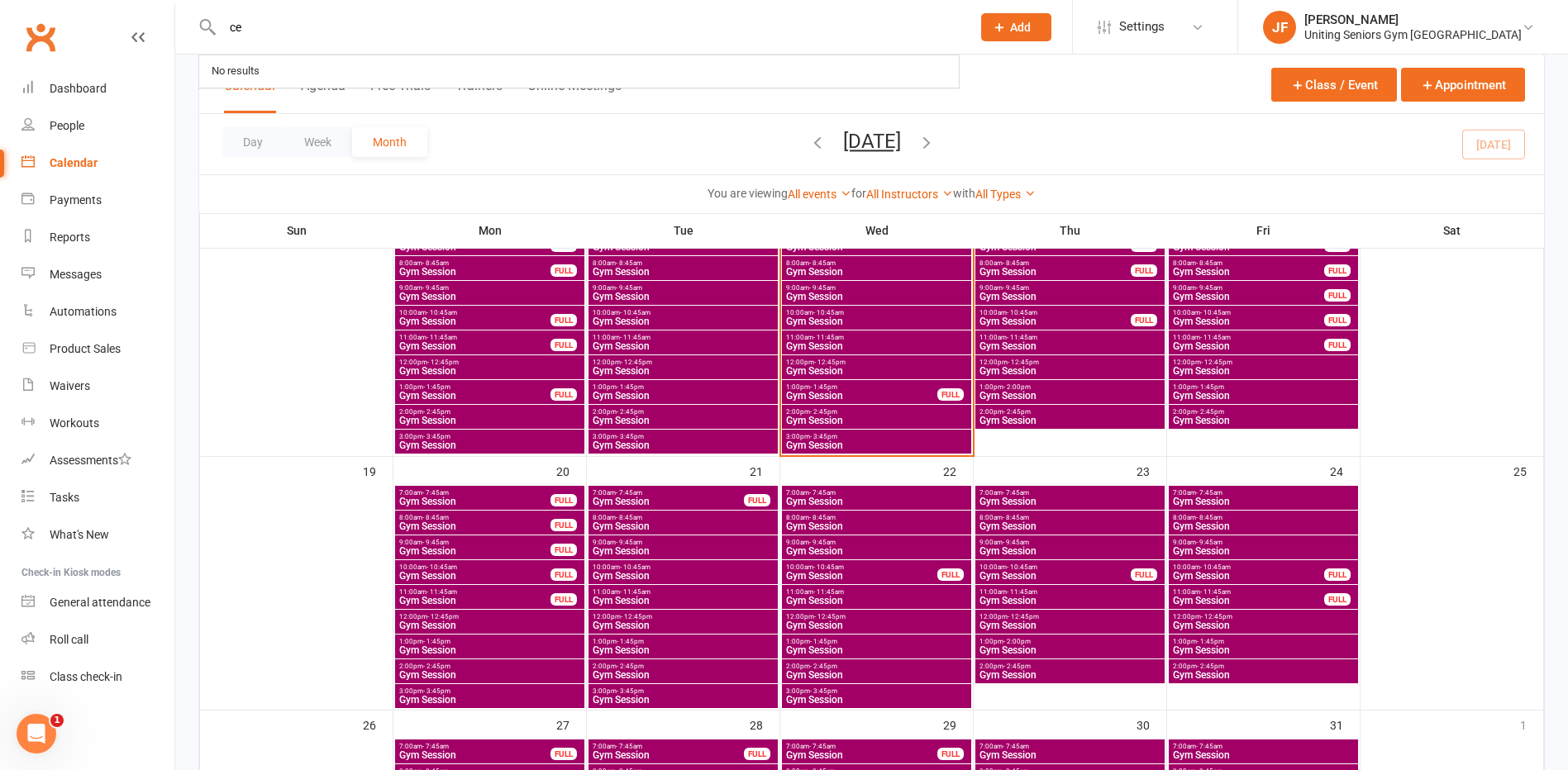
type input "c"
click at [473, 27] on input "text" at bounding box center [588, 27] width 742 height 24
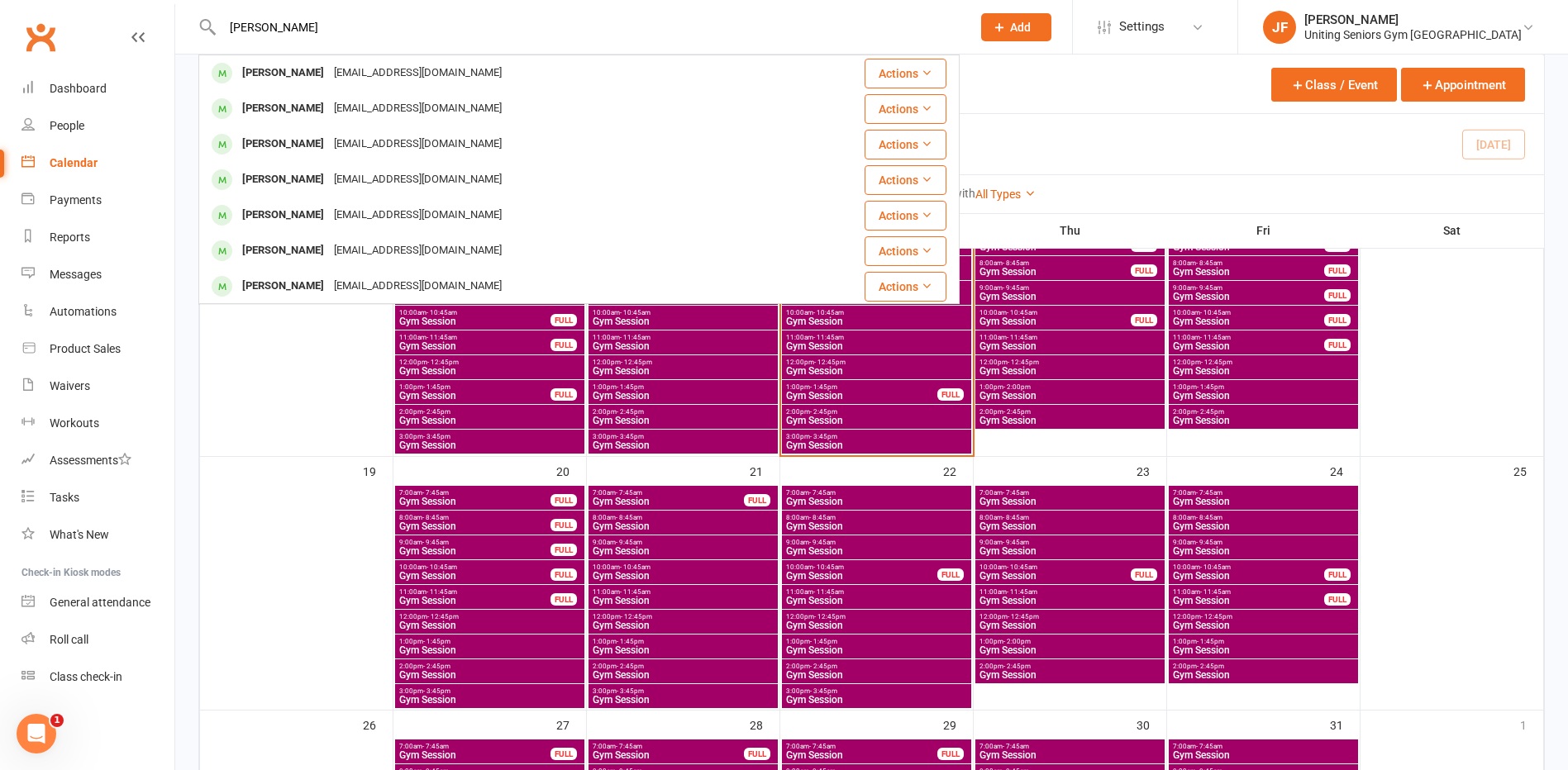
click at [335, 29] on input "[PERSON_NAME]" at bounding box center [588, 27] width 742 height 24
click at [335, 30] on input "[PERSON_NAME]" at bounding box center [588, 27] width 742 height 24
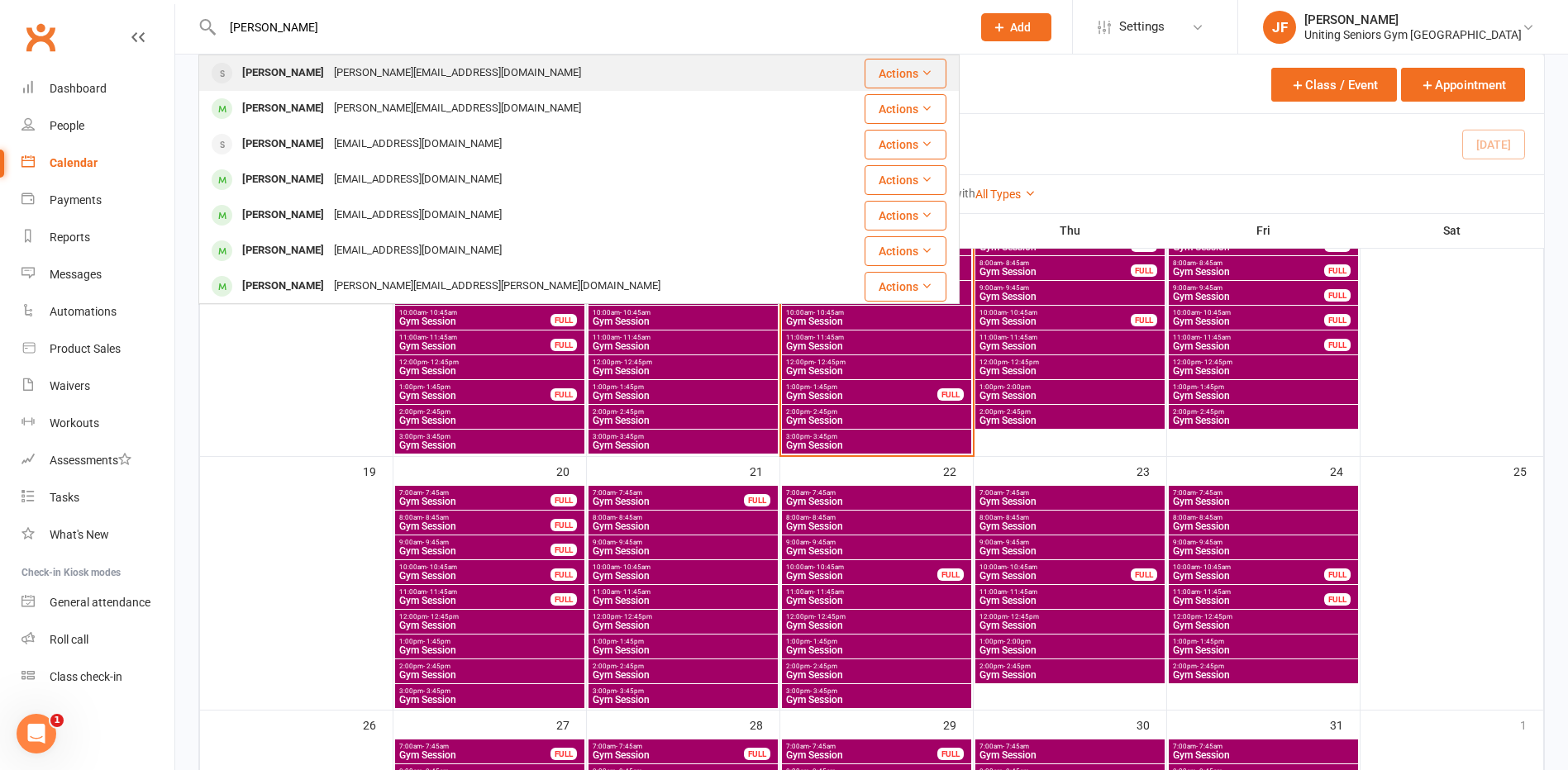
type input "[PERSON_NAME]"
click at [458, 74] on div "[PERSON_NAME][EMAIL_ADDRESS][DOMAIN_NAME]" at bounding box center [457, 73] width 257 height 24
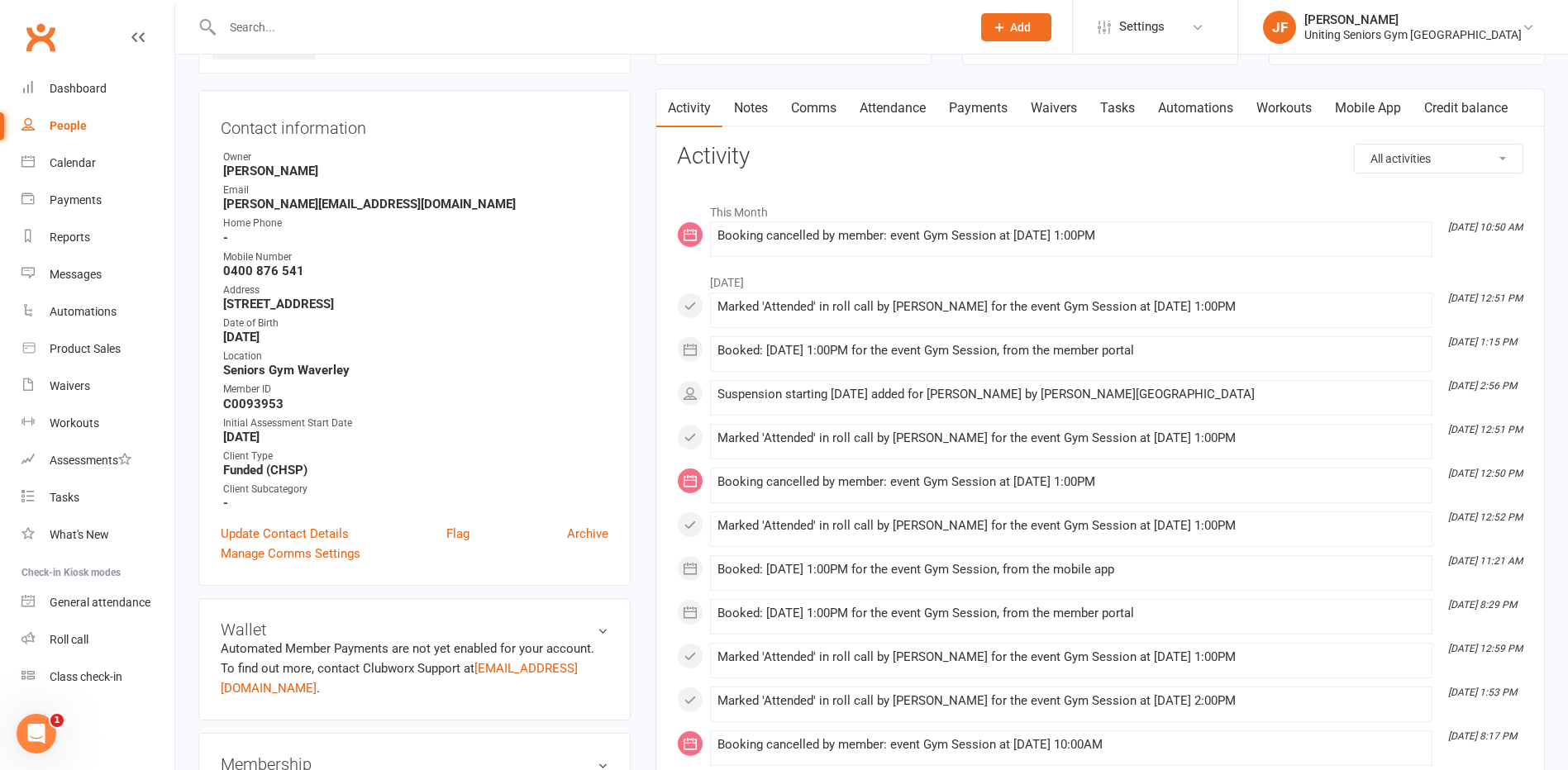
scroll to position [165, 0]
